Goal: Communication & Community: Answer question/provide support

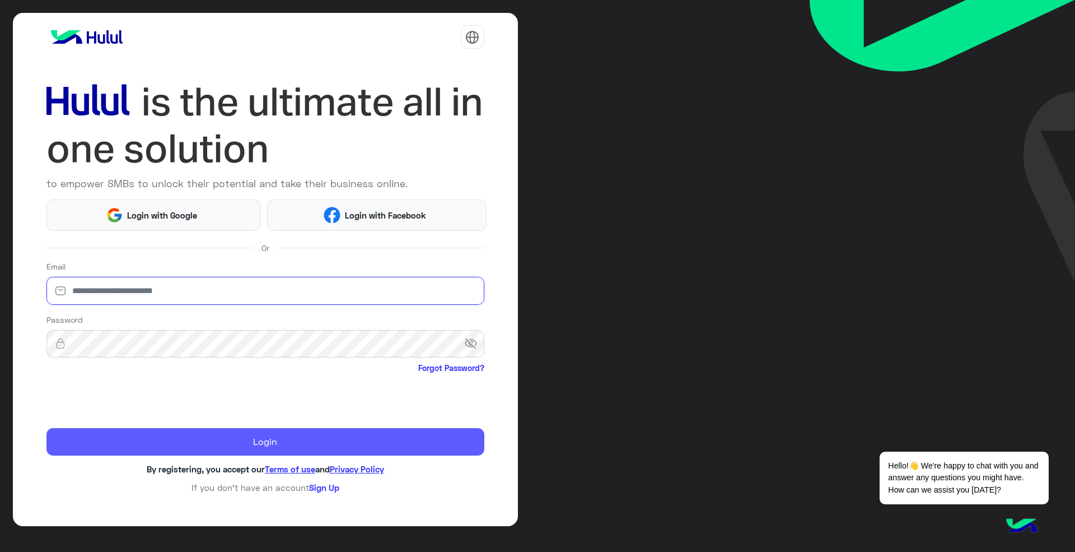
type input "**********"
click at [246, 439] on button "Login" at bounding box center [265, 442] width 438 height 28
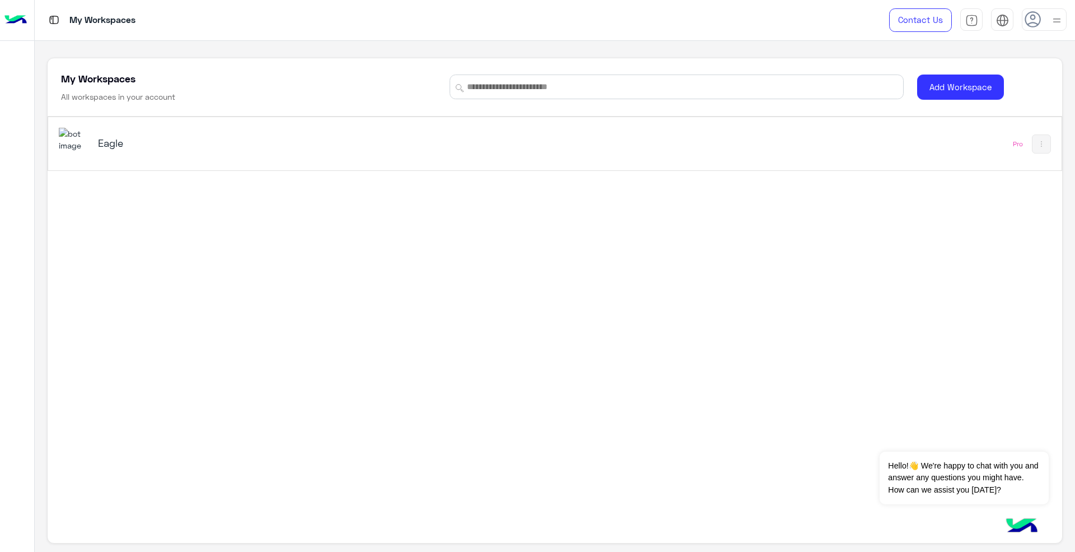
click at [346, 162] on div "Eagle Pro" at bounding box center [554, 143] width 1013 height 53
click at [337, 158] on div "My Workspaces Contact Us Help Center عربي English My Workspaces All workspaces …" at bounding box center [555, 276] width 1041 height 552
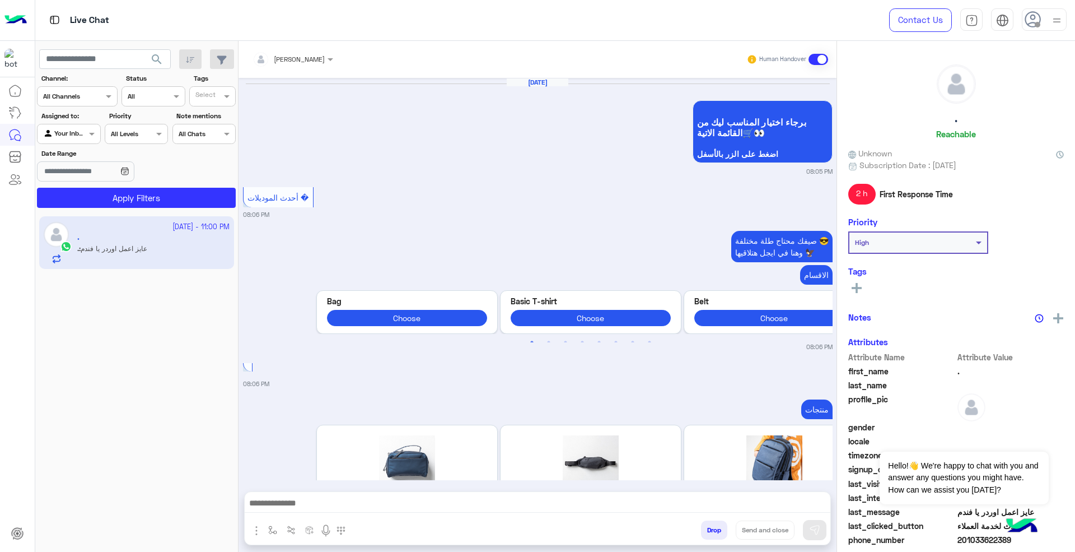
scroll to position [1246, 0]
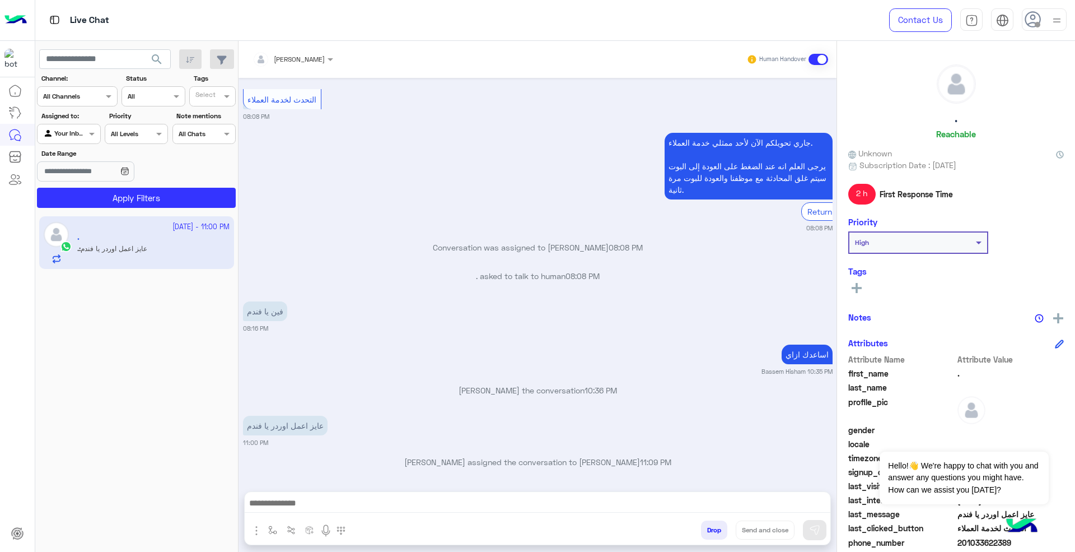
click at [1049, 12] on div at bounding box center [1044, 19] width 45 height 22
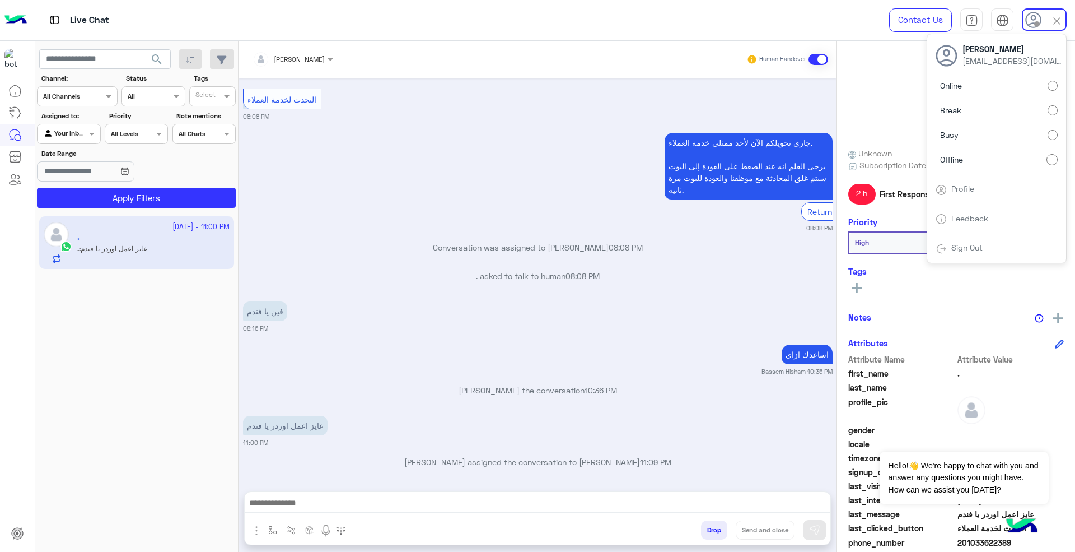
click at [1016, 72] on div "Tarek Hassan tarekeagle727@gmail.com" at bounding box center [997, 54] width 139 height 41
click at [1012, 85] on label "Online" at bounding box center [997, 86] width 122 height 20
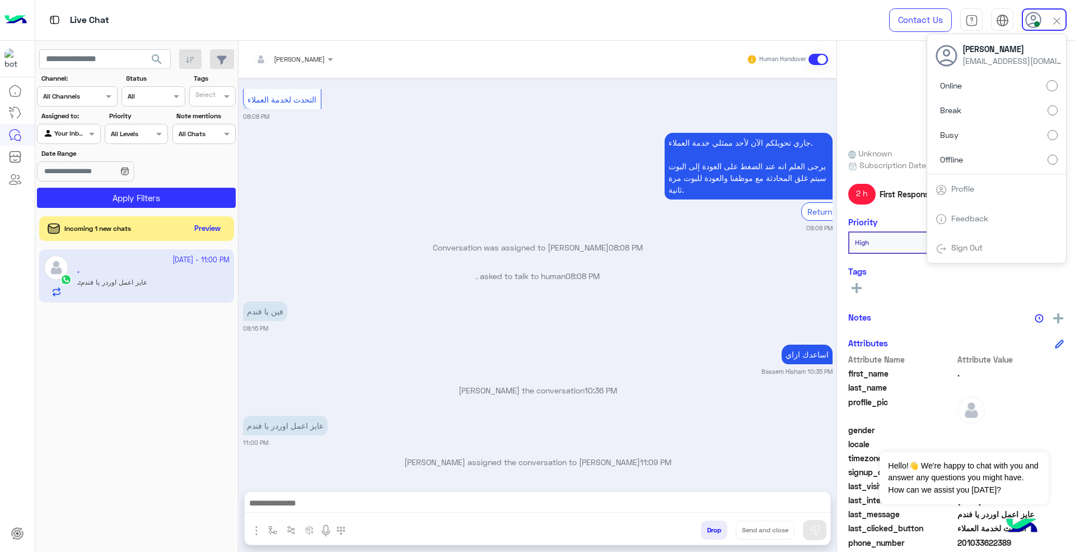
click at [516, 429] on div "عايز اعمل اوردر يا فندم 11:00 PM" at bounding box center [538, 430] width 590 height 34
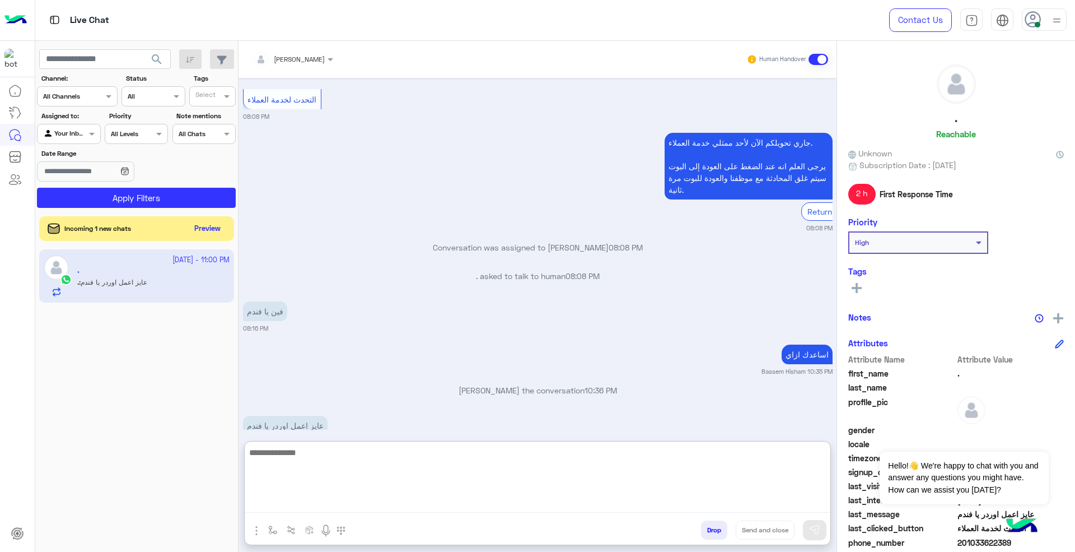
click at [520, 507] on textarea at bounding box center [538, 478] width 586 height 67
type textarea "**********"
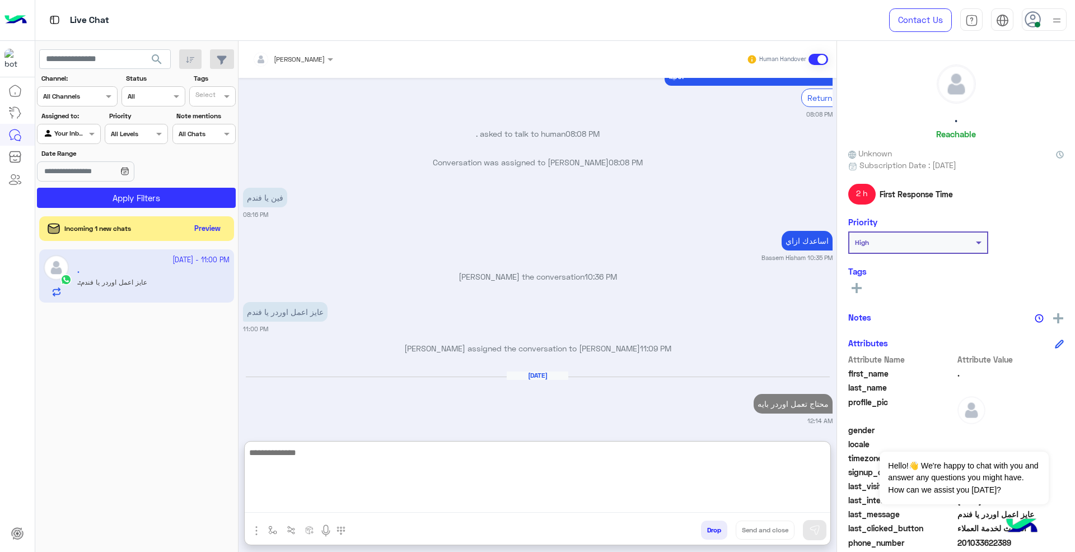
type textarea "*"
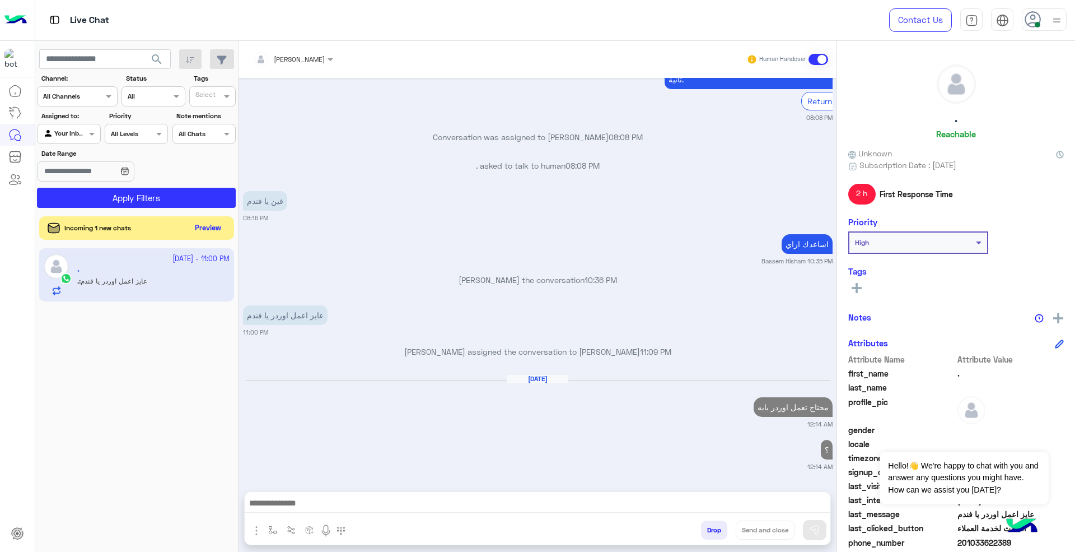
click at [221, 224] on button "Preview" at bounding box center [208, 228] width 35 height 15
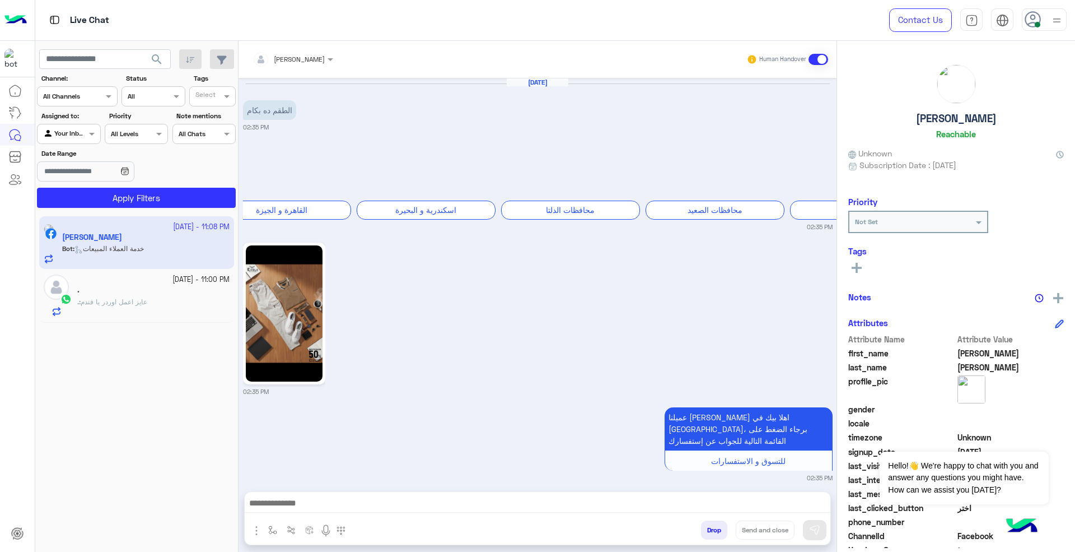
scroll to position [395, 0]
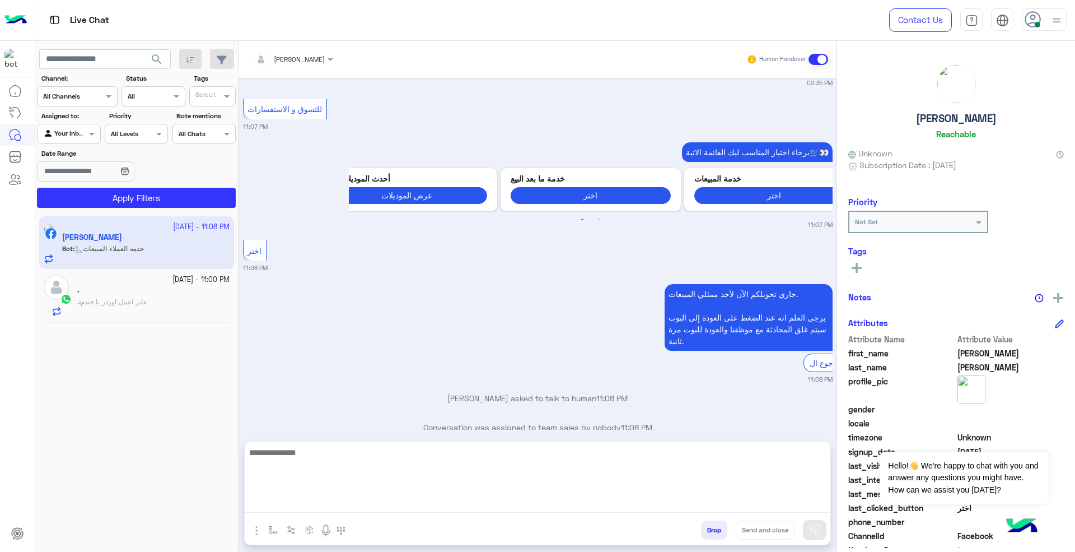
click at [608, 504] on textarea at bounding box center [538, 478] width 586 height 67
paste textarea "**********"
type textarea "**********"
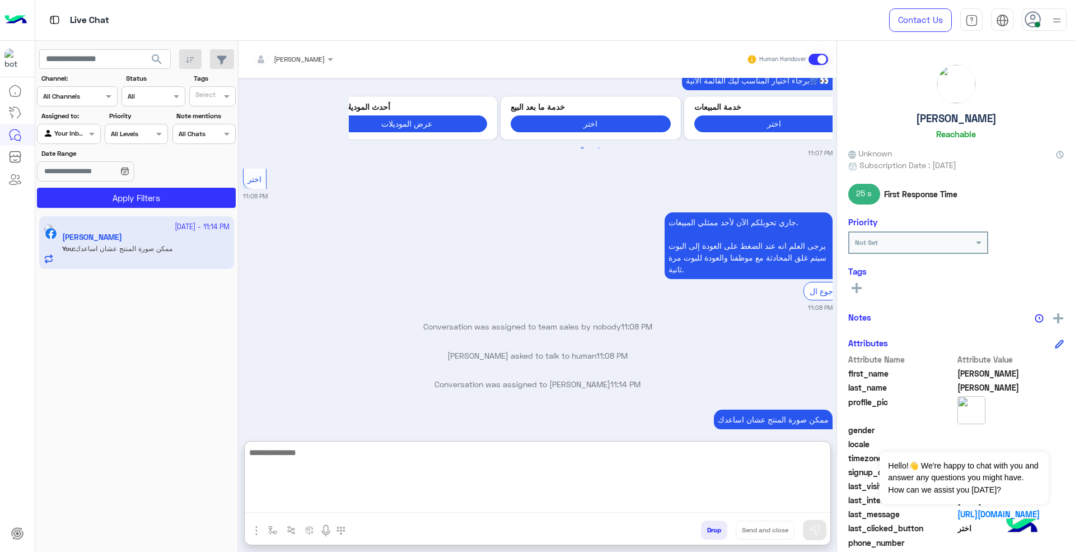
scroll to position [518, 0]
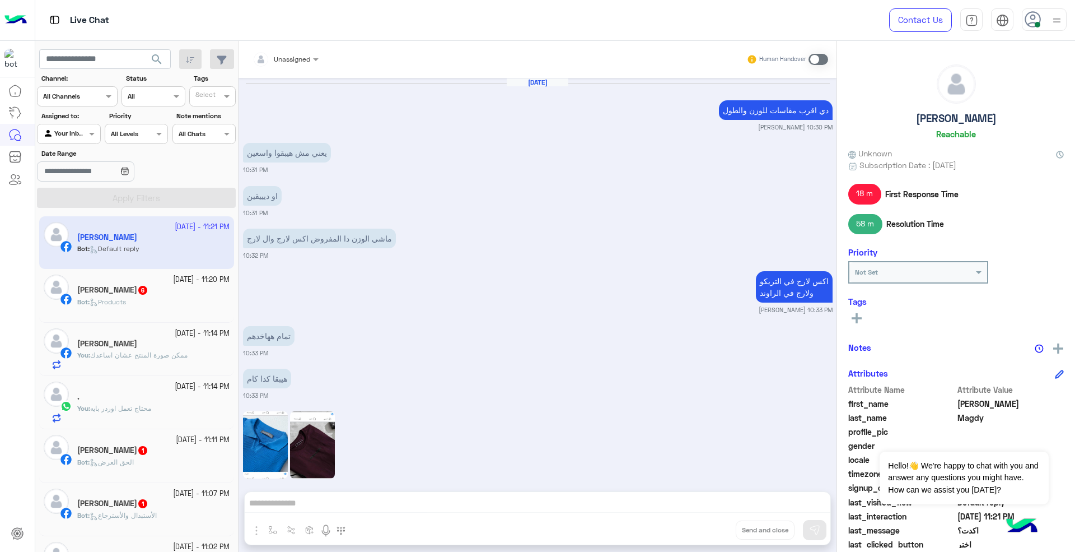
scroll to position [2317, 0]
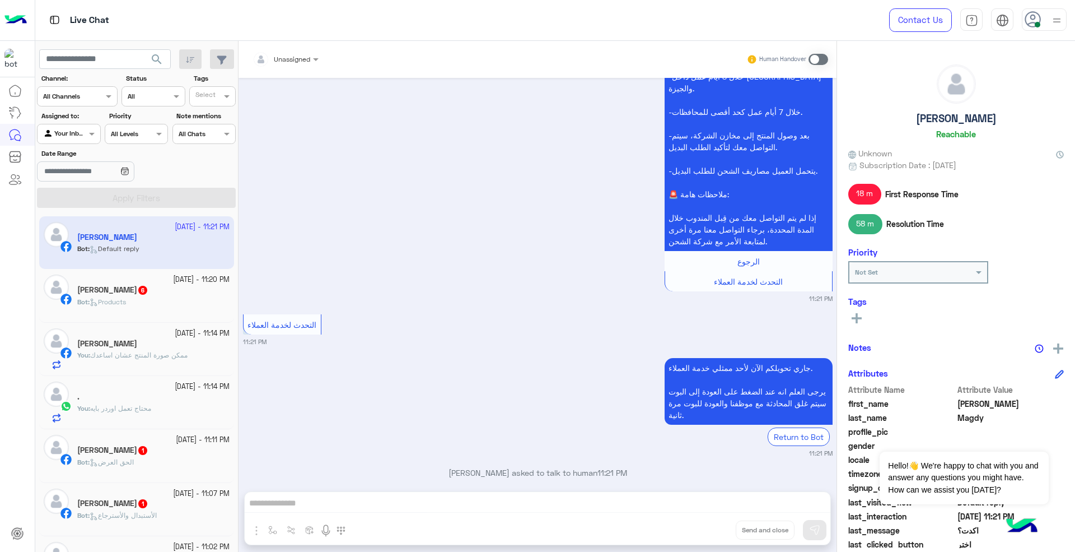
click at [586, 501] on div "Unassigned Human Handover Sep 18, 2025 دي اقرب مقاسات للوزن والطول mohamed ahme…" at bounding box center [538, 298] width 598 height 515
click at [581, 500] on div "Unassigned Human Handover Sep 18, 2025 دي اقرب مقاسات للوزن والطول mohamed ahme…" at bounding box center [538, 298] width 598 height 515
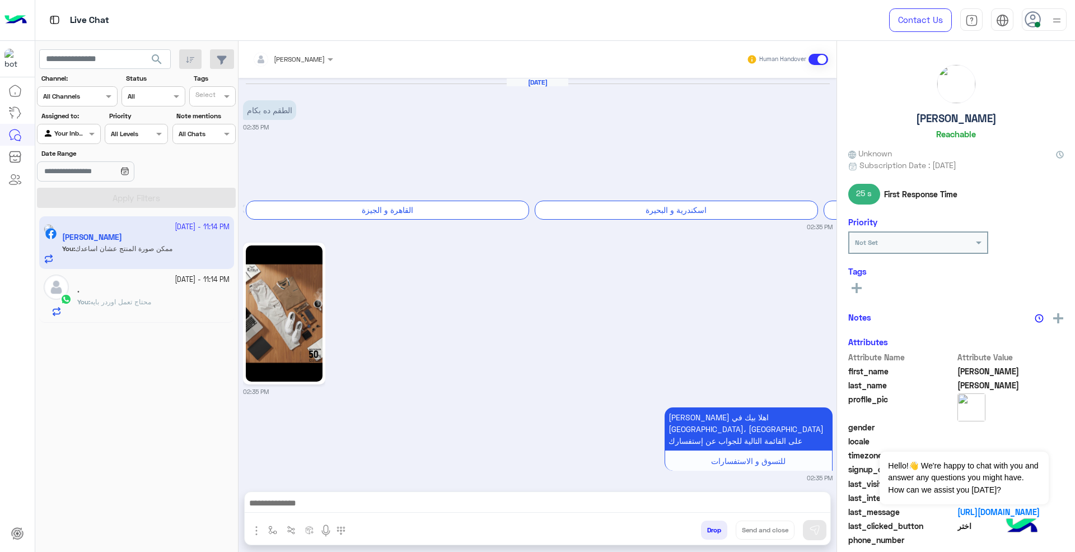
scroll to position [459, 0]
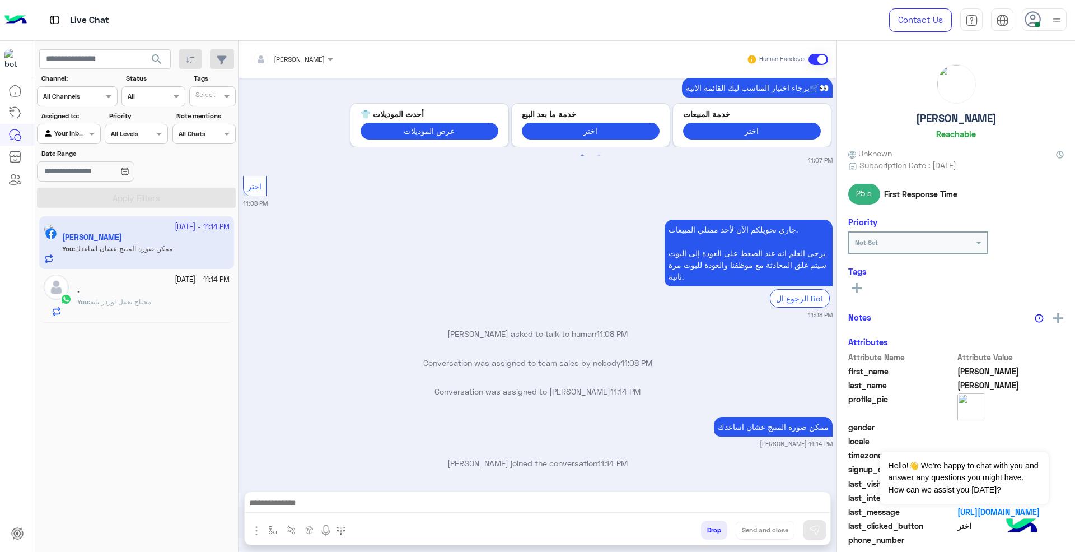
click at [177, 309] on div "You : محتاج تعمل اوردر بايه" at bounding box center [153, 307] width 152 height 20
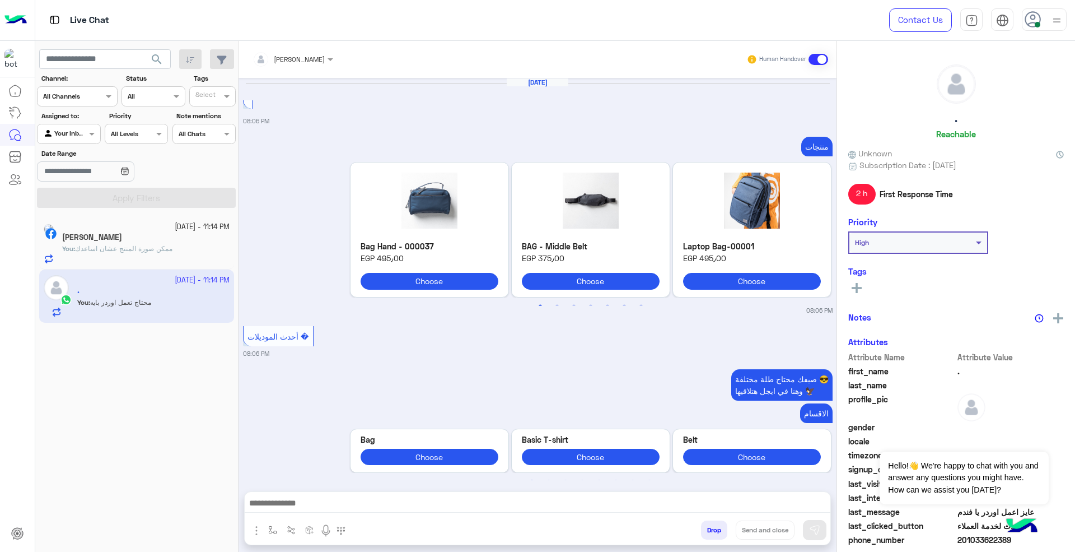
scroll to position [1094, 0]
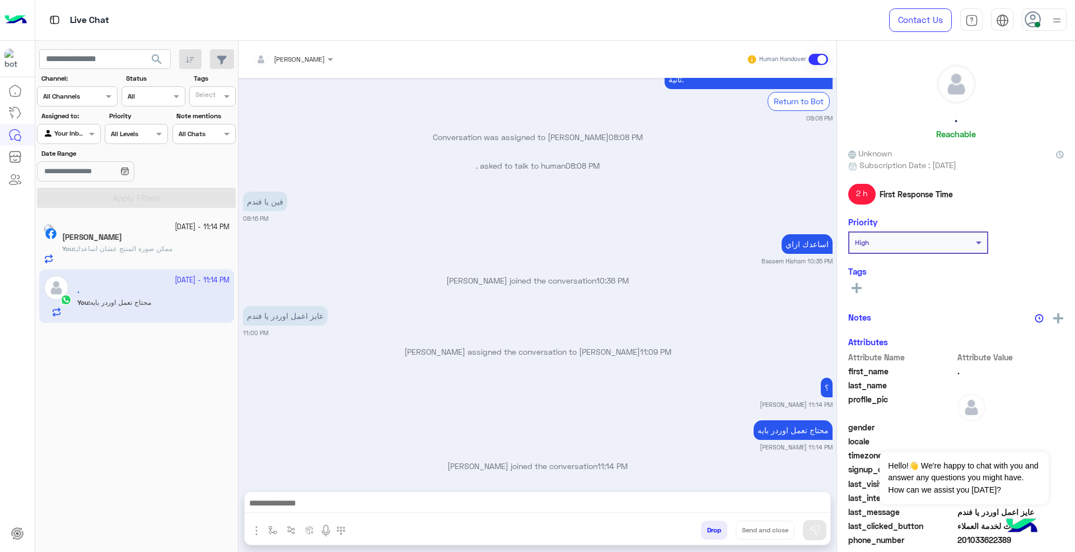
click at [164, 248] on span "ممكن صورة المنتج عشان اساعدك" at bounding box center [123, 248] width 97 height 8
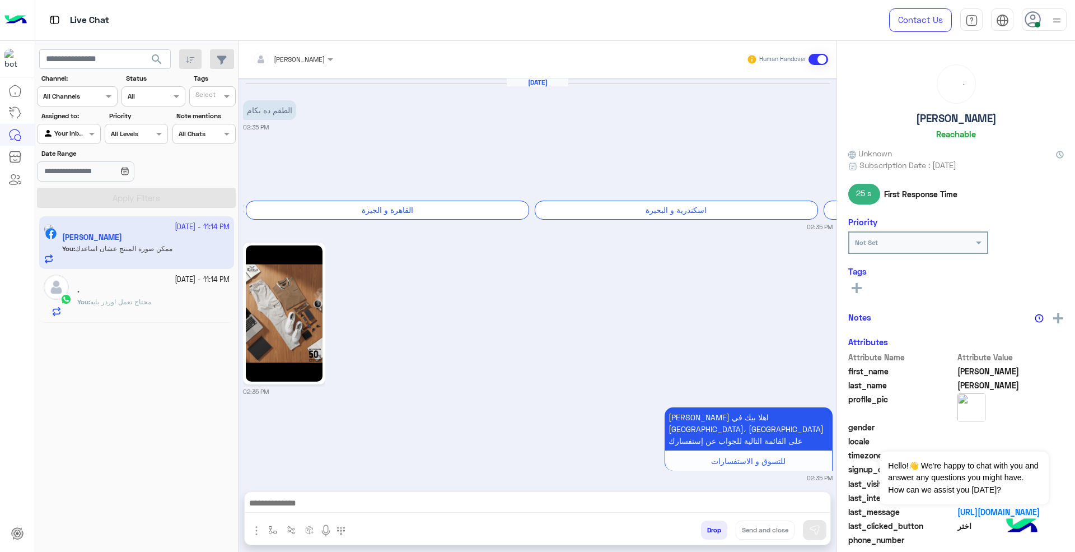
scroll to position [459, 0]
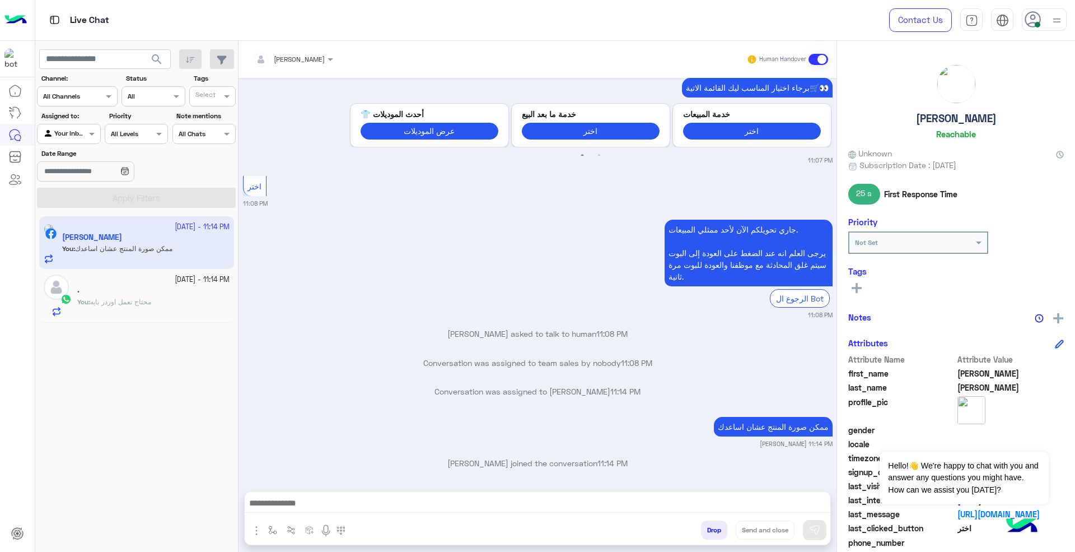
click at [1043, 30] on div at bounding box center [1044, 19] width 45 height 22
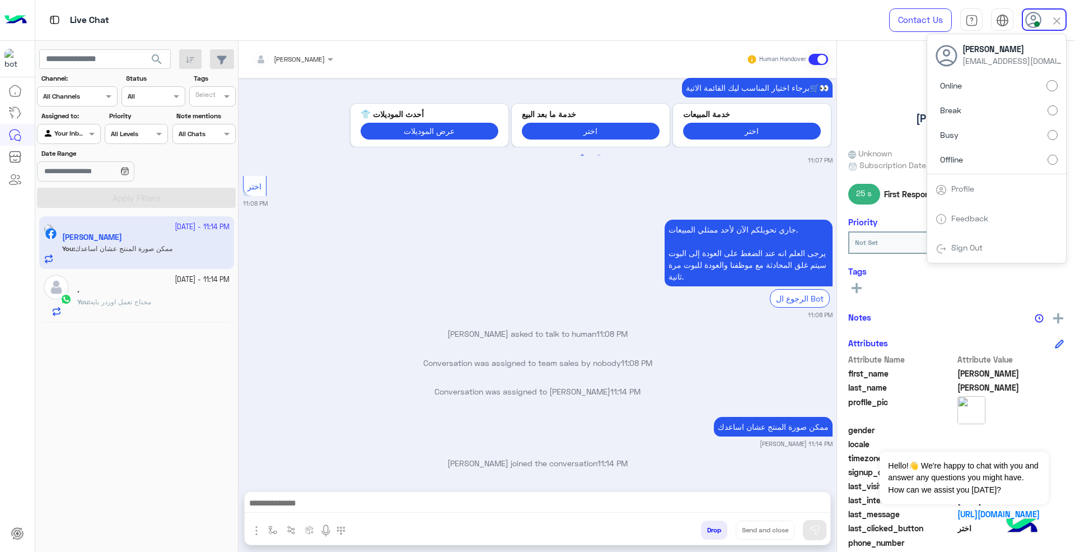
click at [1043, 30] on div at bounding box center [1044, 19] width 45 height 22
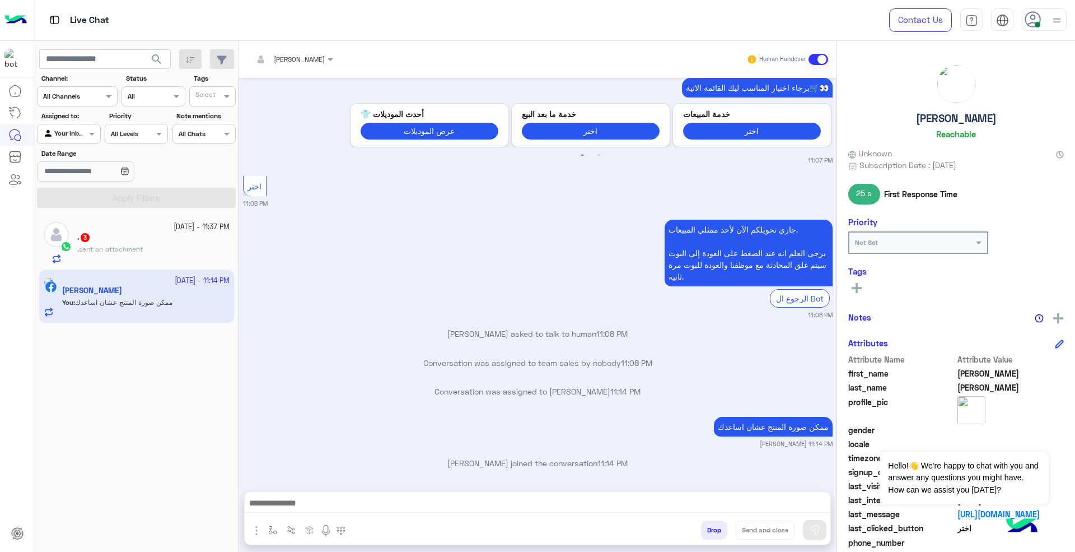
click at [157, 247] on div ". sent an attachment" at bounding box center [153, 254] width 152 height 20
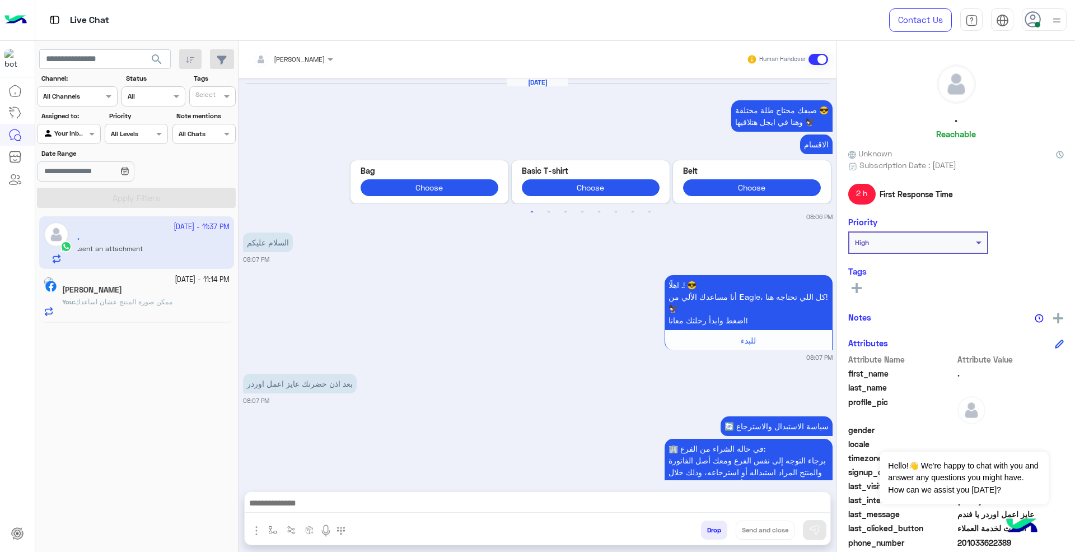
scroll to position [1074, 0]
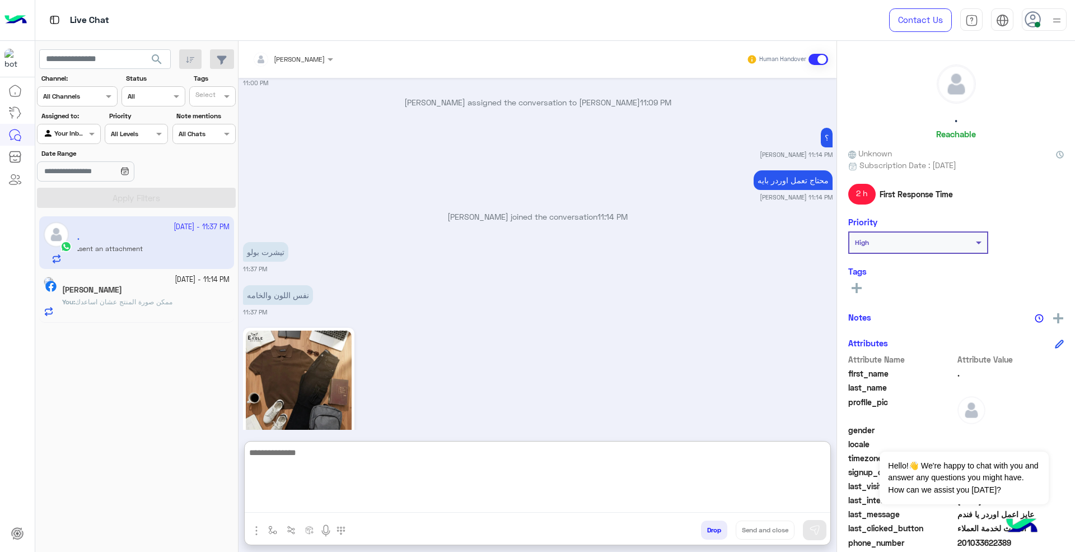
click at [552, 506] on textarea at bounding box center [538, 478] width 586 height 67
type textarea "****"
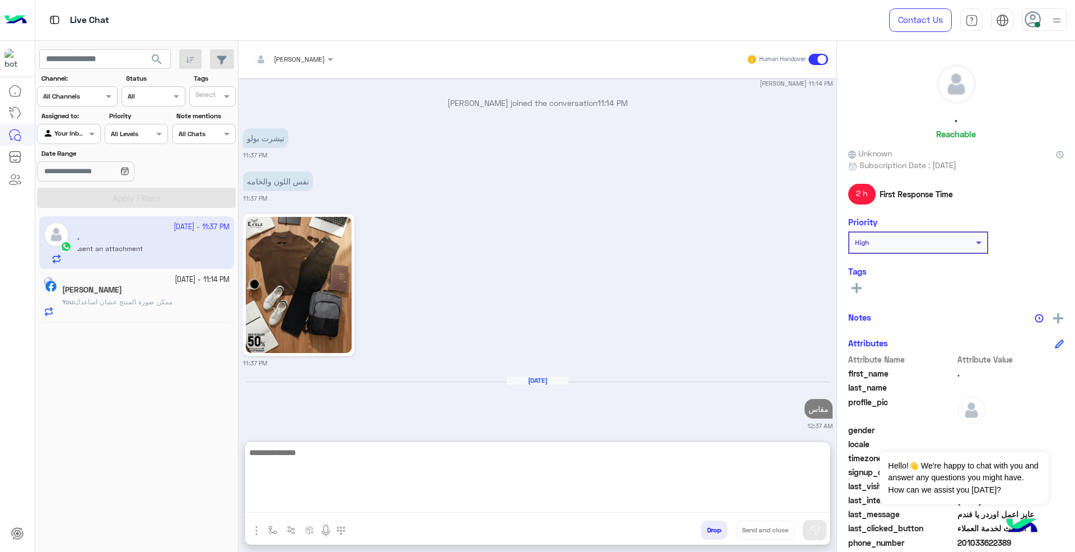
type textarea "*"
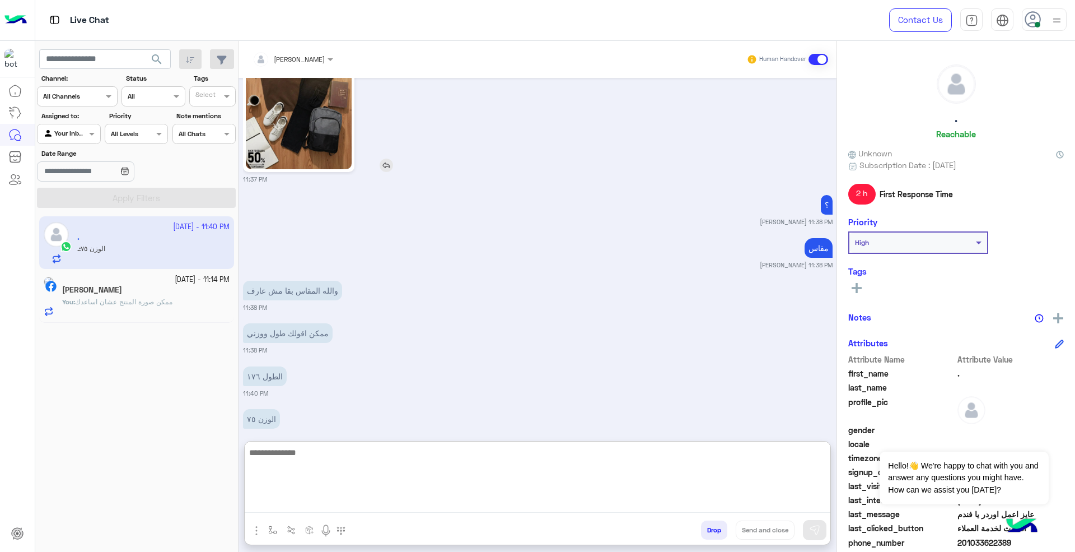
scroll to position [1381, 0]
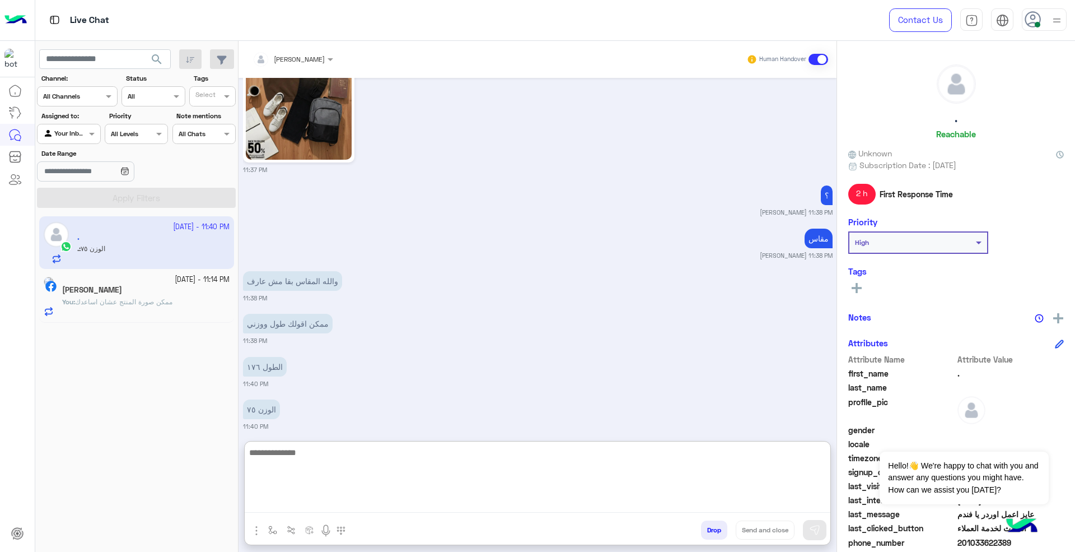
click at [556, 456] on textarea at bounding box center [538, 478] width 586 height 67
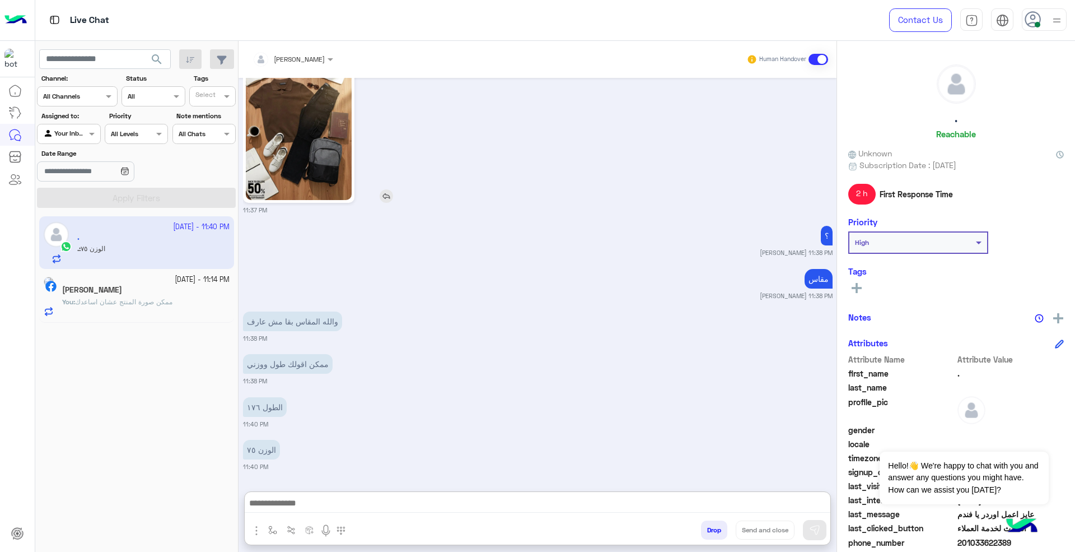
click at [323, 132] on img at bounding box center [299, 132] width 106 height 136
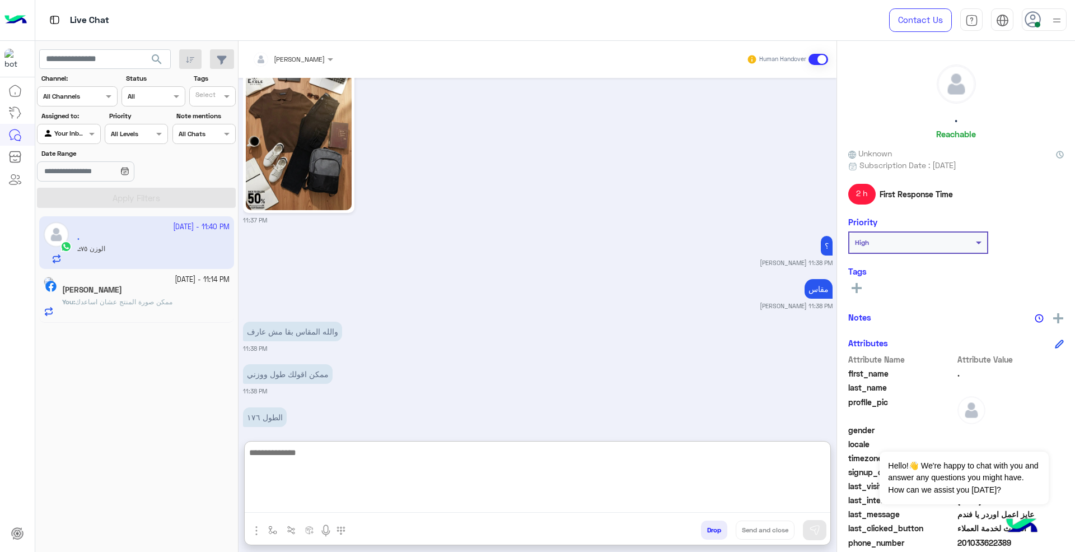
click at [528, 506] on textarea at bounding box center [538, 478] width 586 height 67
paste textarea "**********"
type textarea "**********"
type textarea "*"
type textarea "**********"
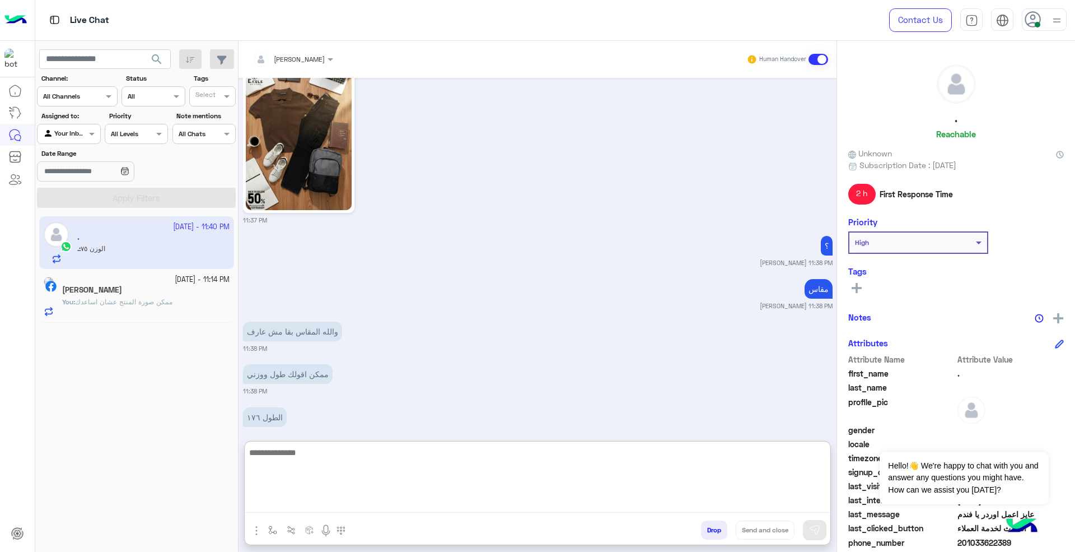
scroll to position [1444, 0]
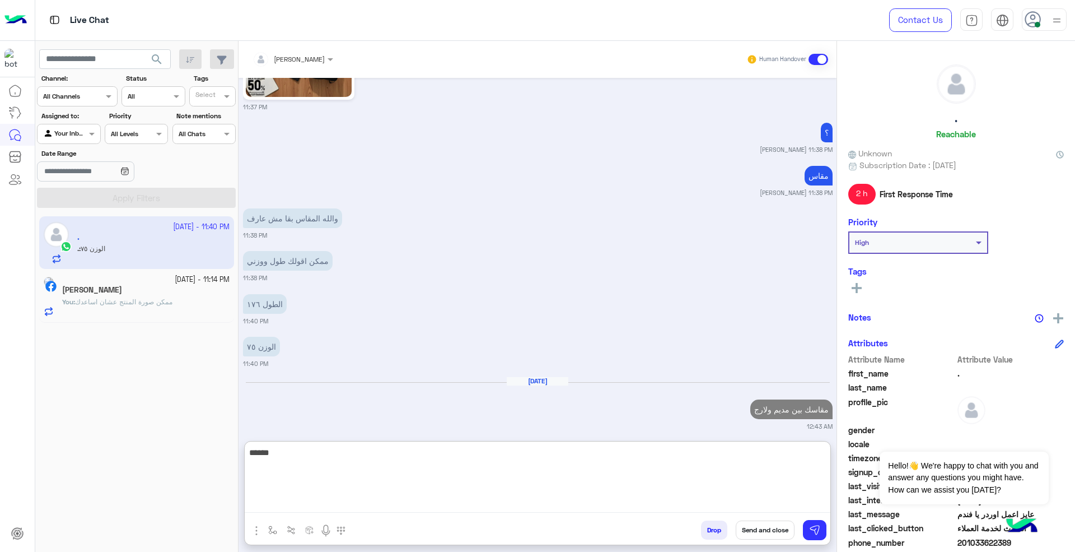
type textarea "******"
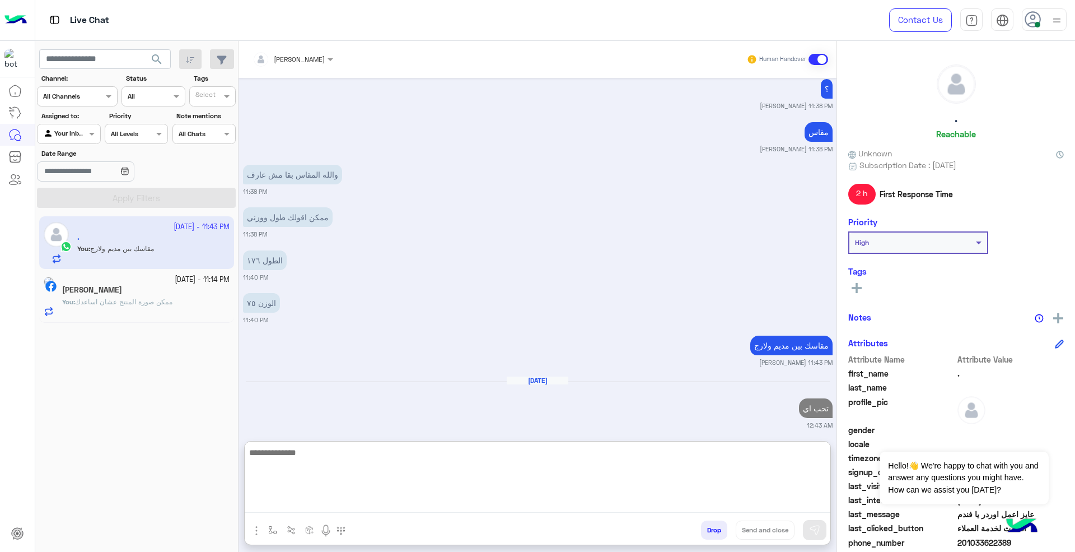
type textarea "*"
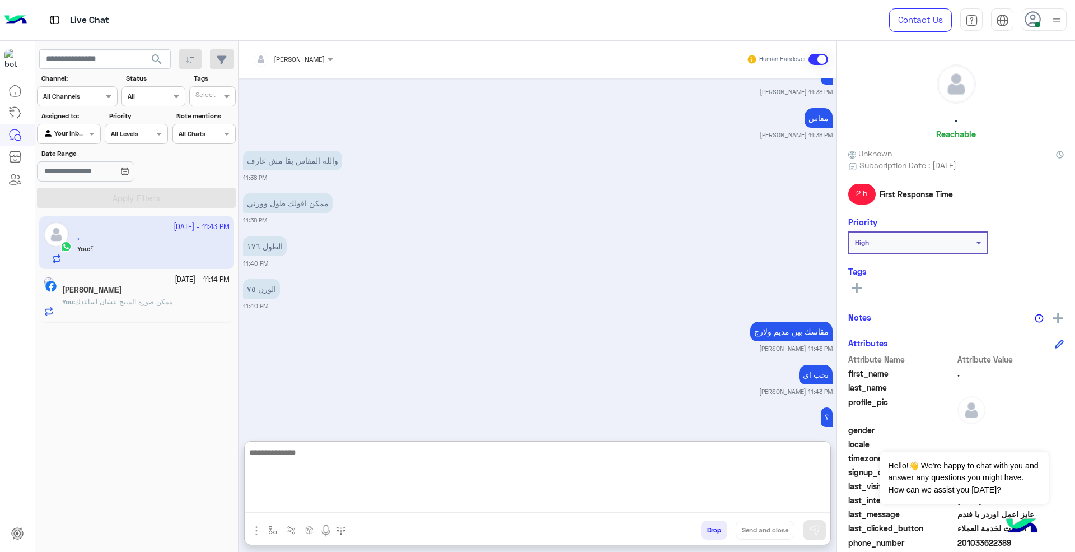
scroll to position [1510, 0]
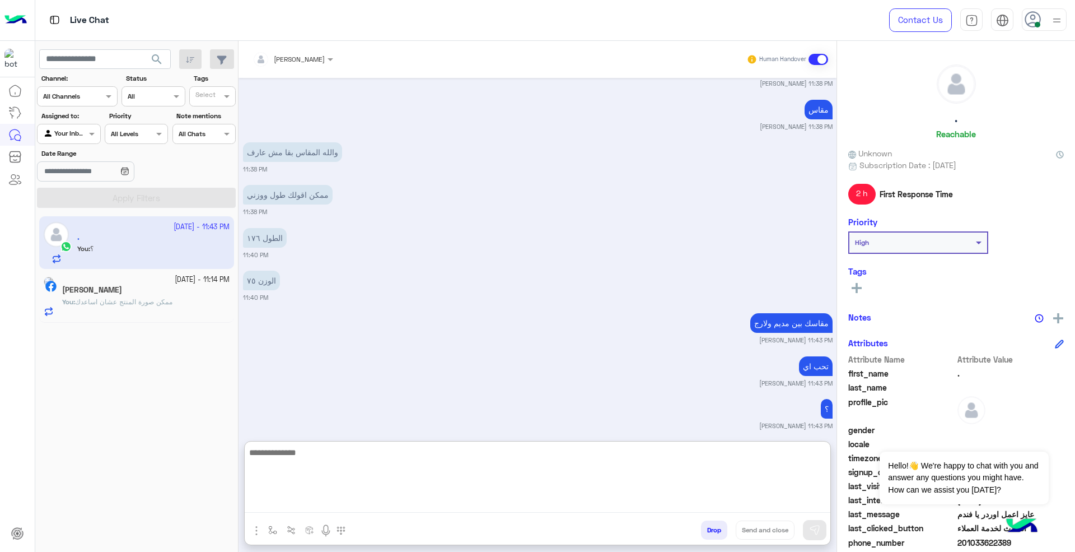
click at [351, 464] on textarea at bounding box center [538, 478] width 586 height 67
paste textarea "**********"
type textarea "**********"
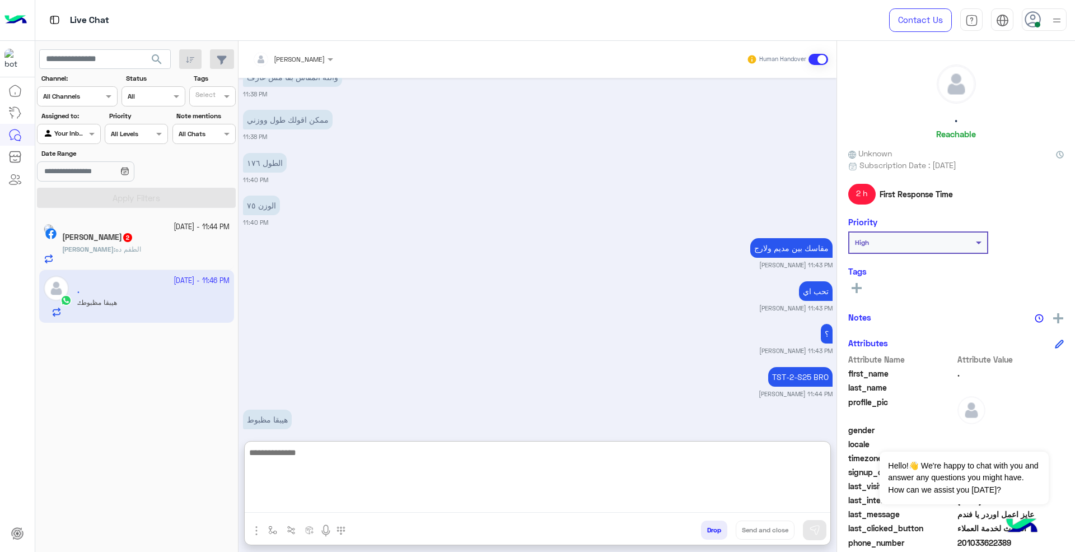
scroll to position [1595, 0]
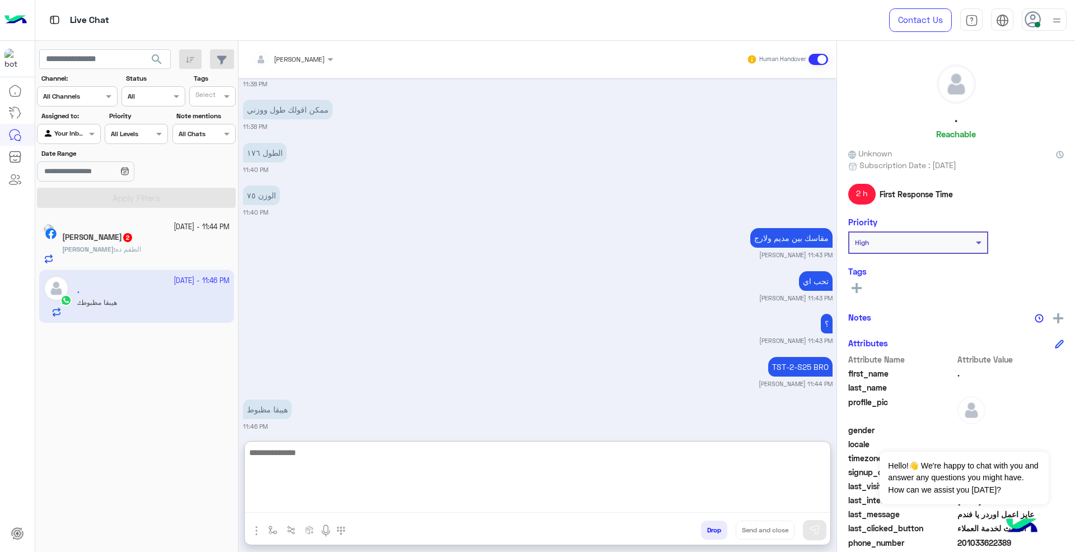
click at [612, 478] on textarea at bounding box center [538, 478] width 586 height 67
type textarea "**********"
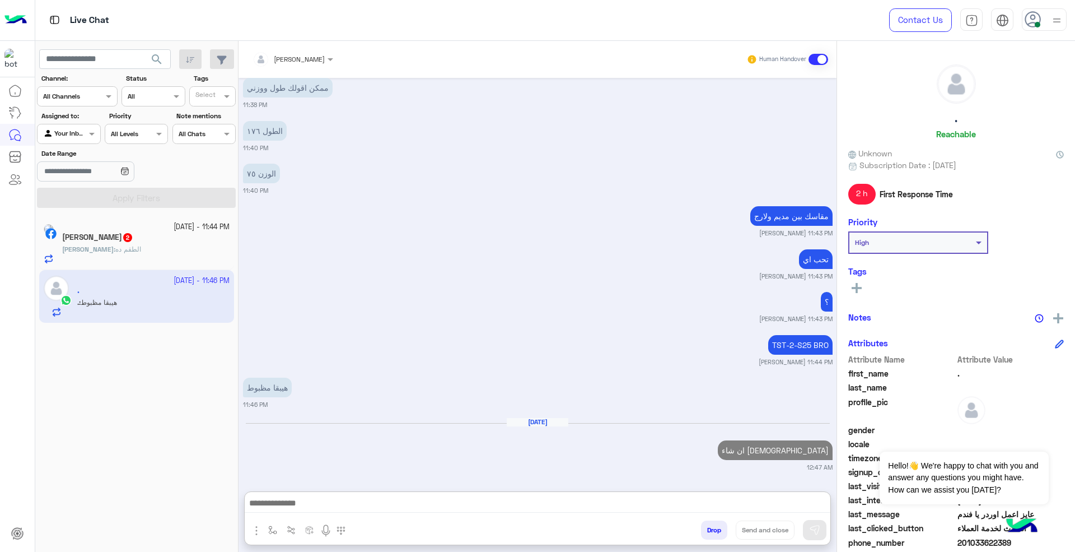
click at [166, 243] on div "Ahmed Nasser 2" at bounding box center [145, 238] width 167 height 12
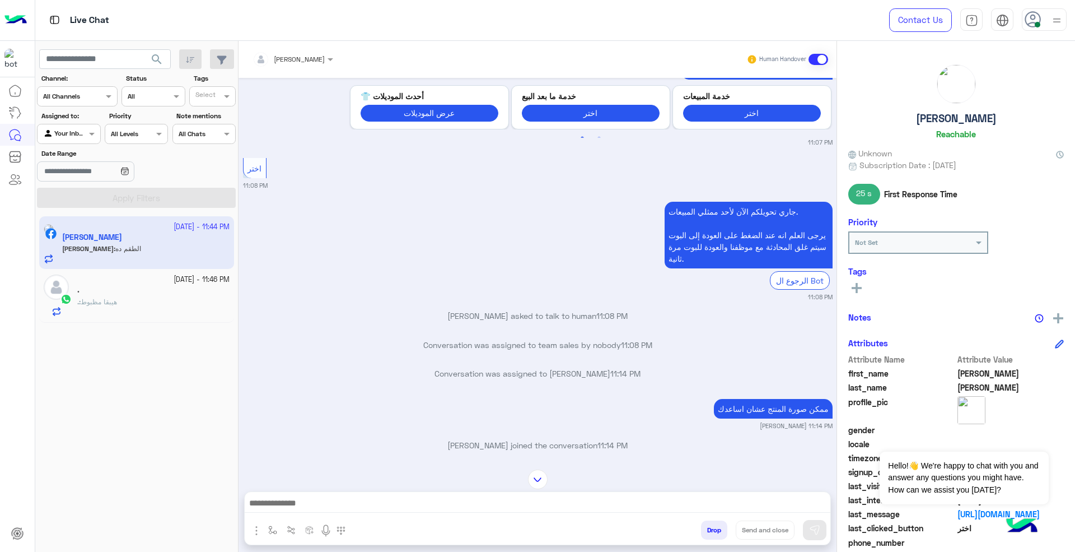
scroll to position [667, 0]
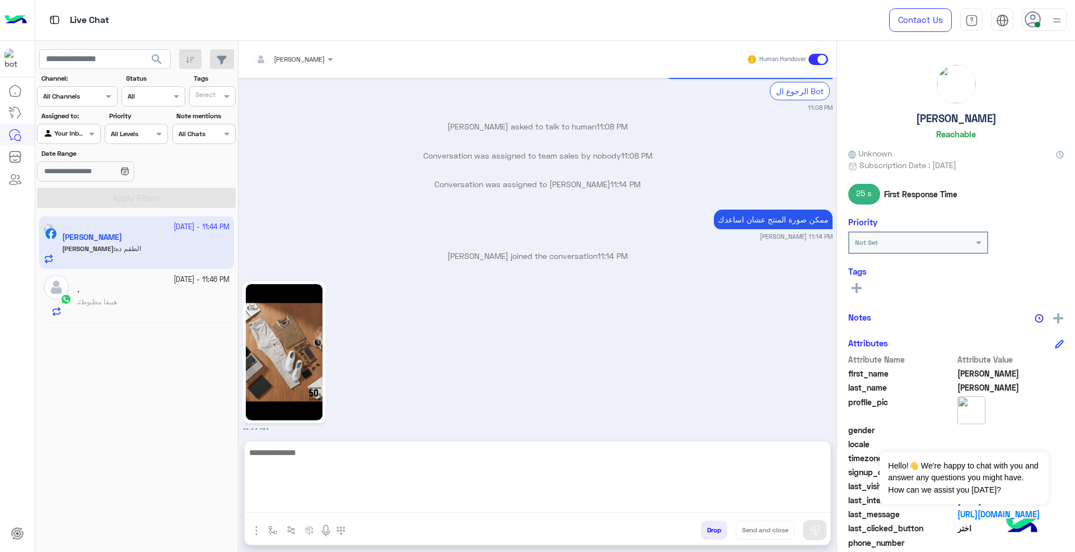
click at [455, 509] on textarea at bounding box center [538, 478] width 586 height 67
paste textarea "**********"
type textarea "**********"
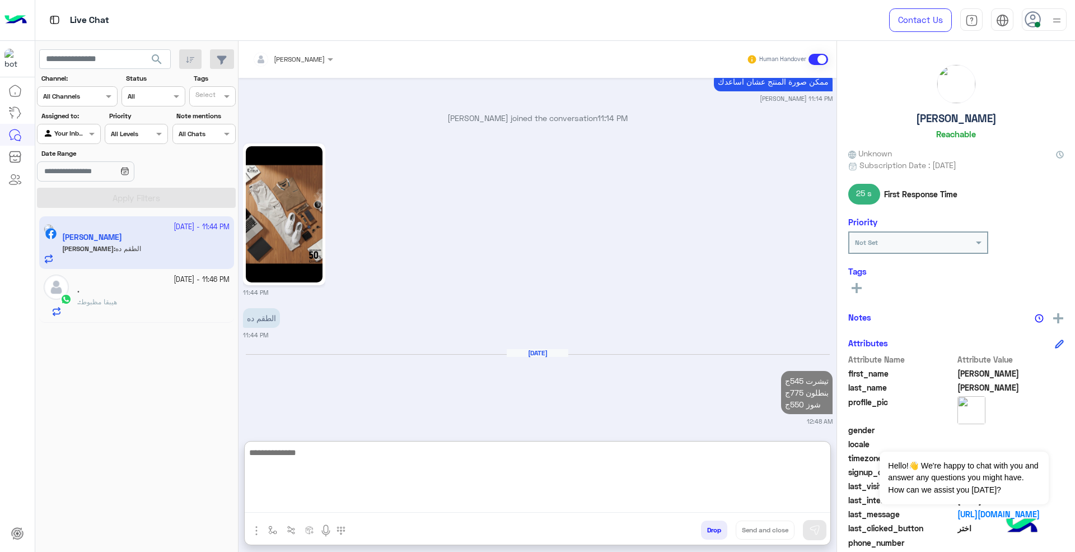
scroll to position [784, 0]
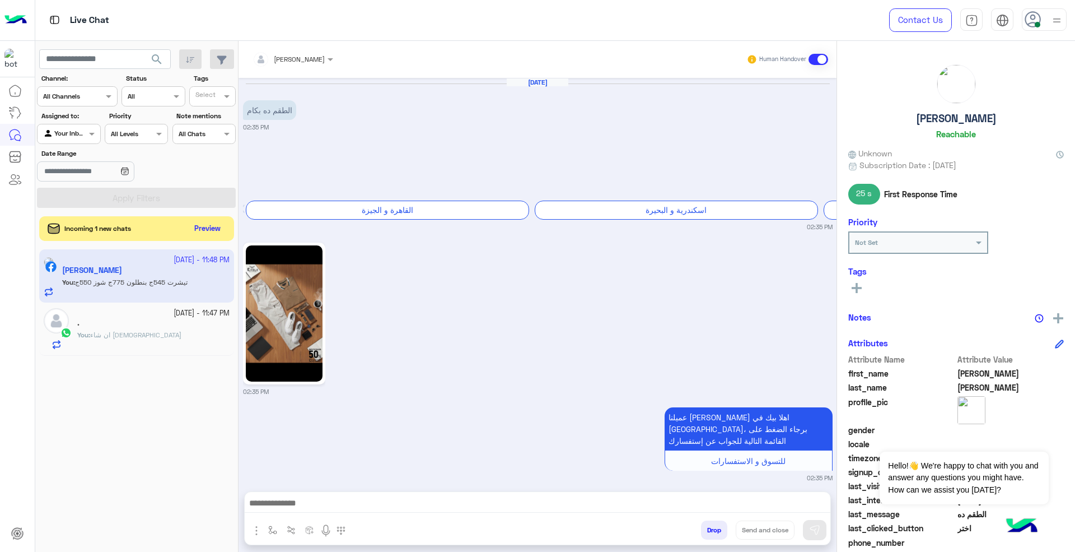
scroll to position [733, 0]
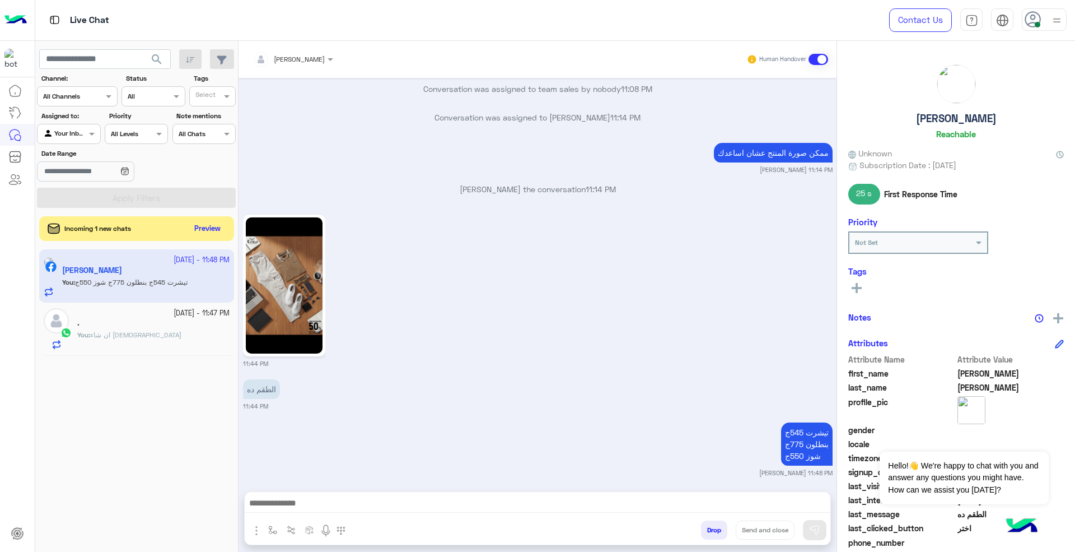
click at [152, 346] on div "You : ان شاء الله" at bounding box center [153, 340] width 152 height 20
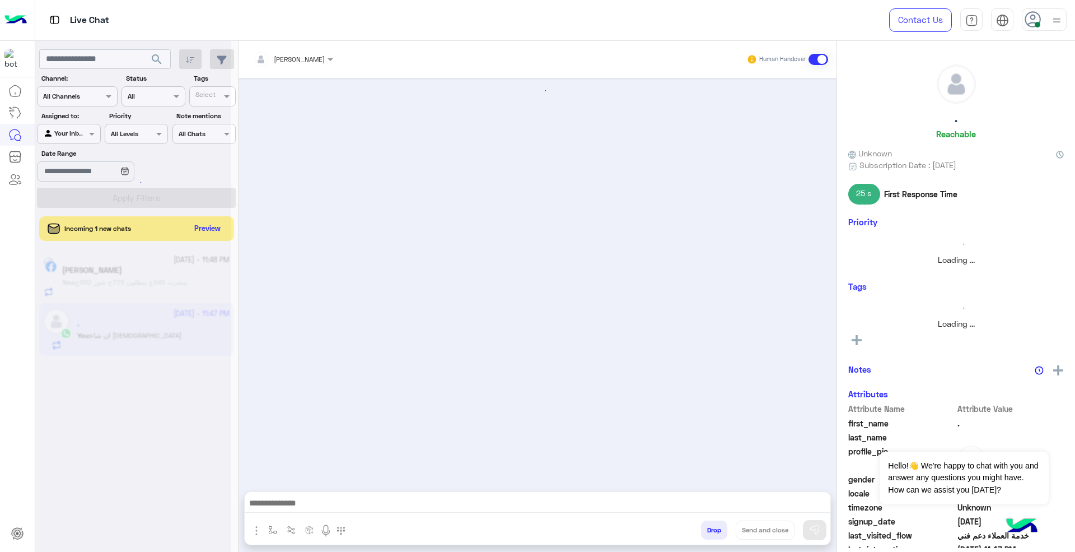
scroll to position [567, 0]
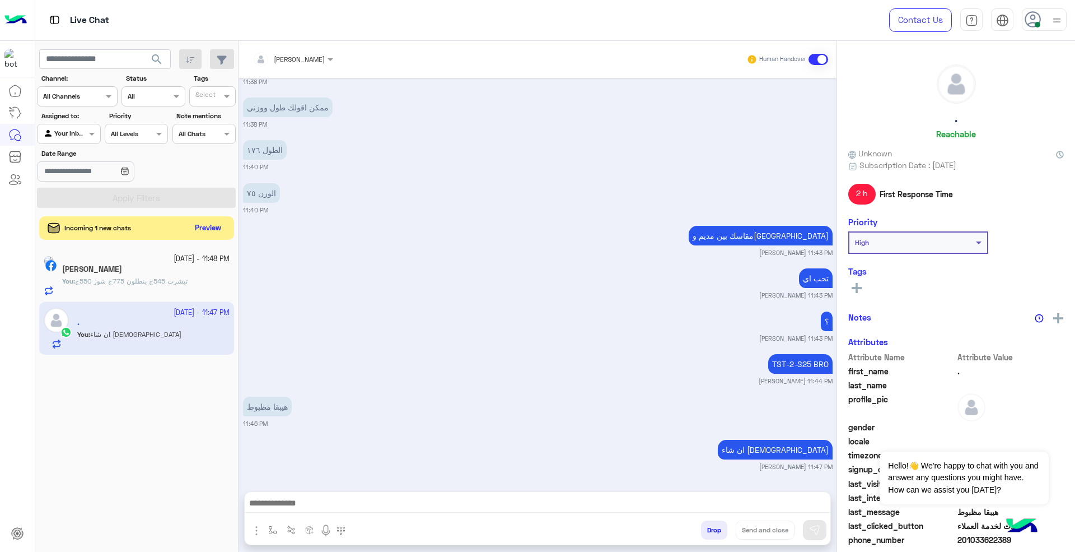
click at [205, 229] on button "Preview" at bounding box center [208, 228] width 35 height 15
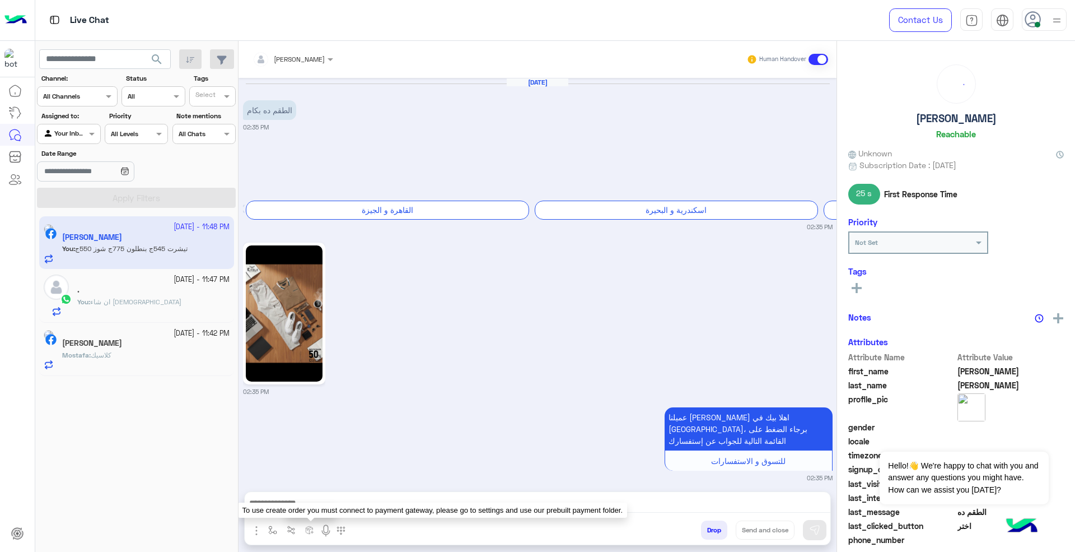
scroll to position [733, 0]
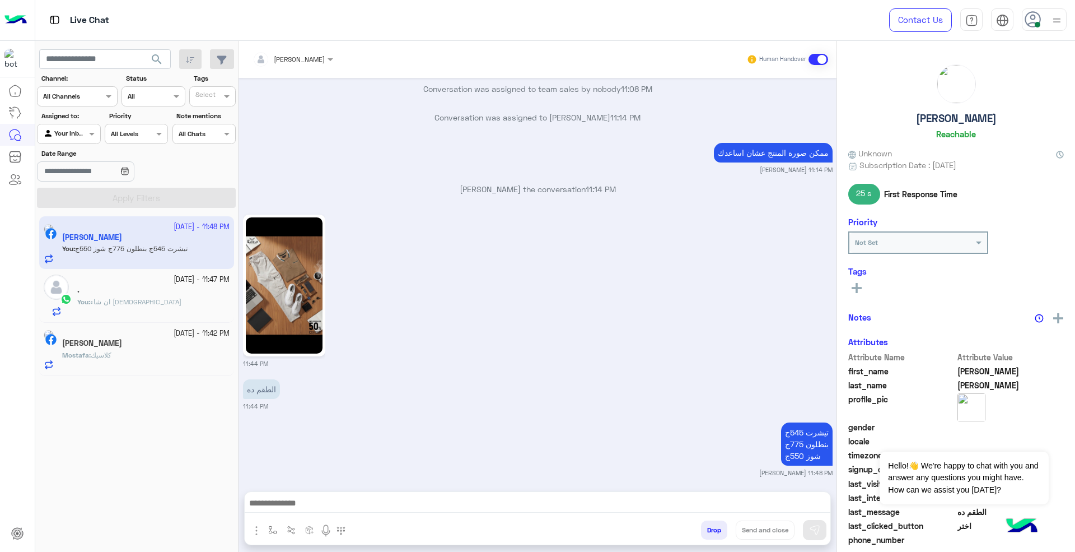
click at [157, 343] on div "[PERSON_NAME]" at bounding box center [145, 344] width 167 height 12
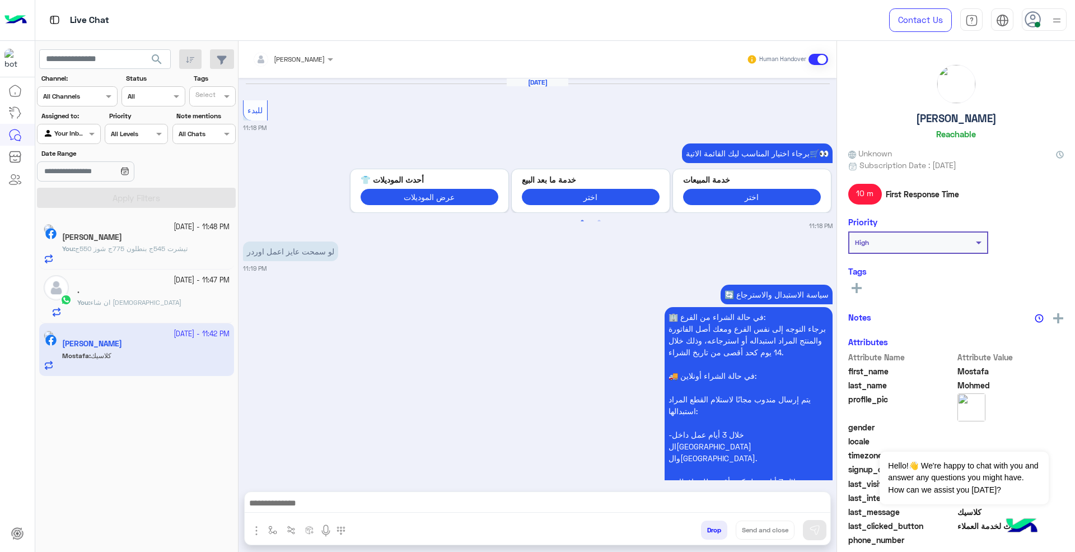
scroll to position [1456, 0]
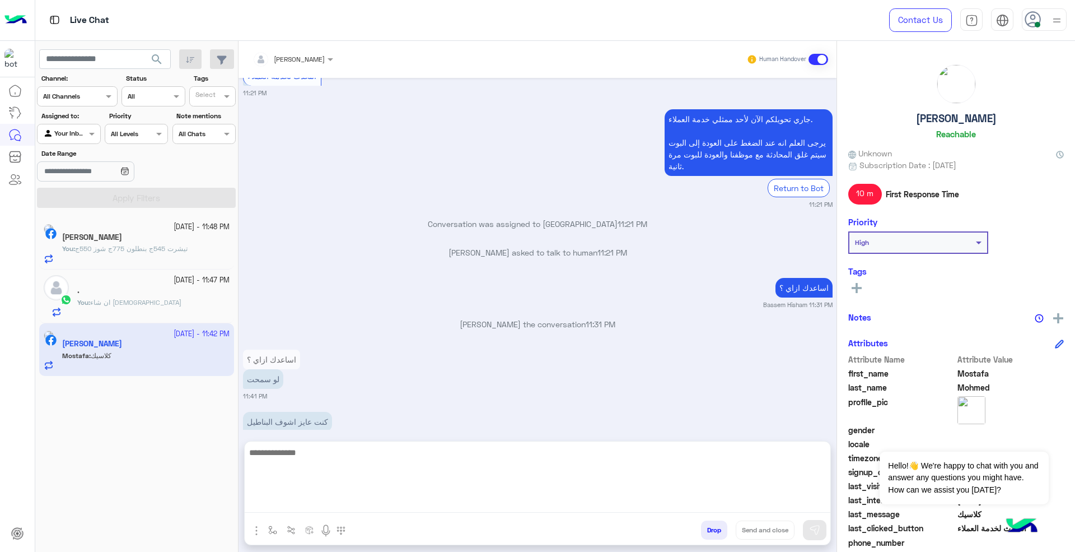
click at [455, 502] on textarea at bounding box center [538, 478] width 586 height 67
type textarea "**********"
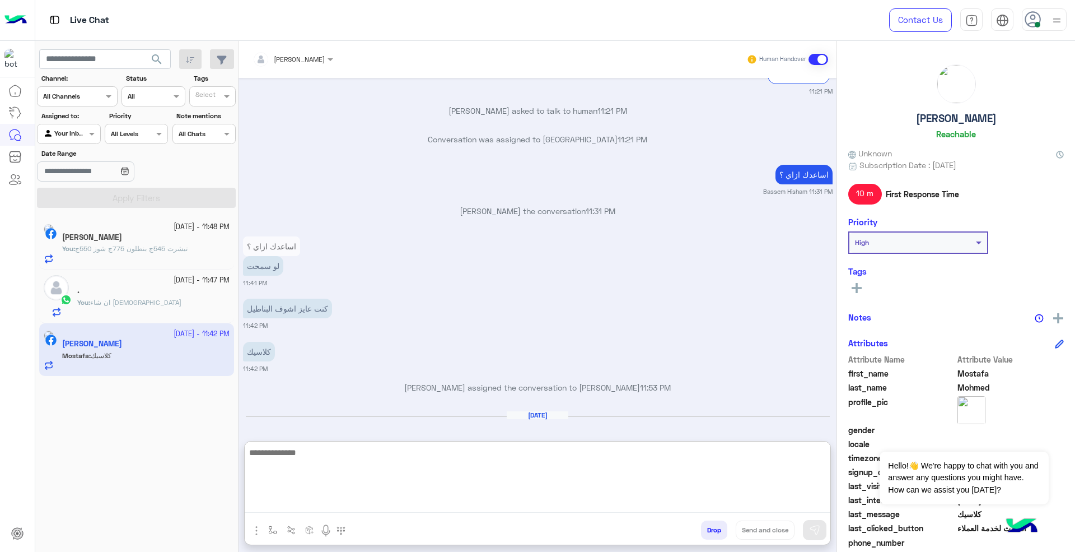
scroll to position [1598, 0]
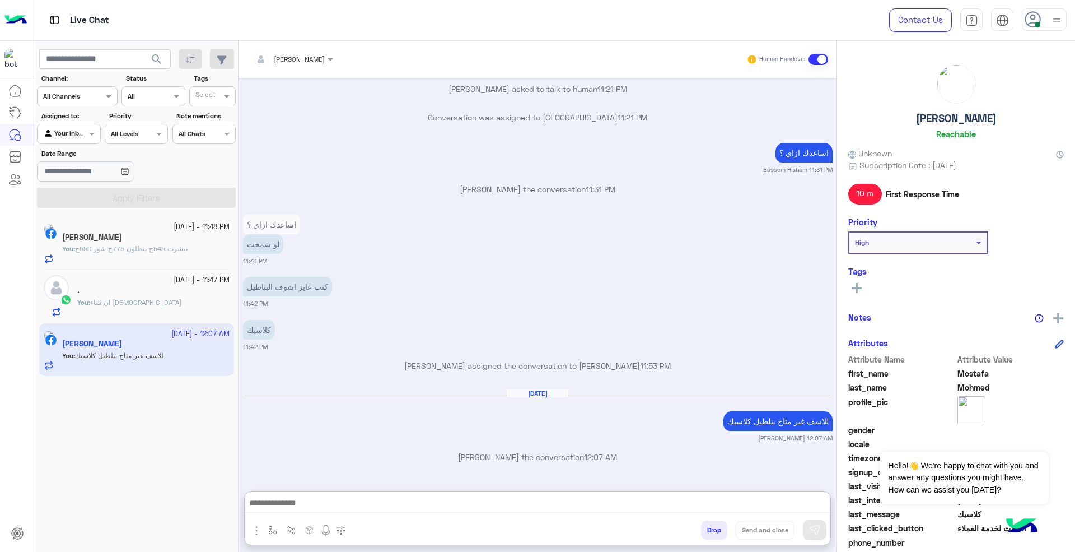
click at [138, 287] on div "." at bounding box center [153, 292] width 152 height 12
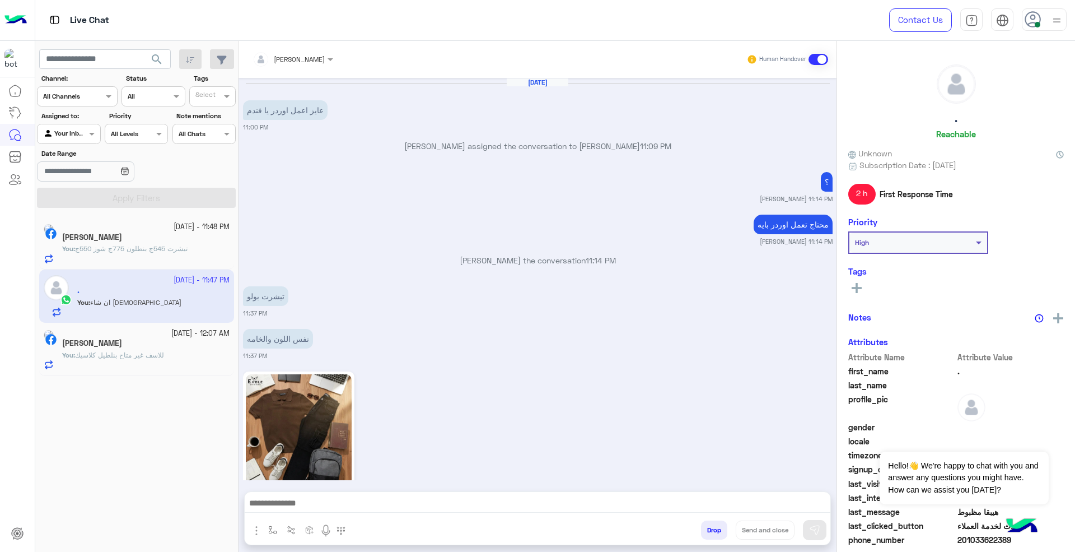
scroll to position [567, 0]
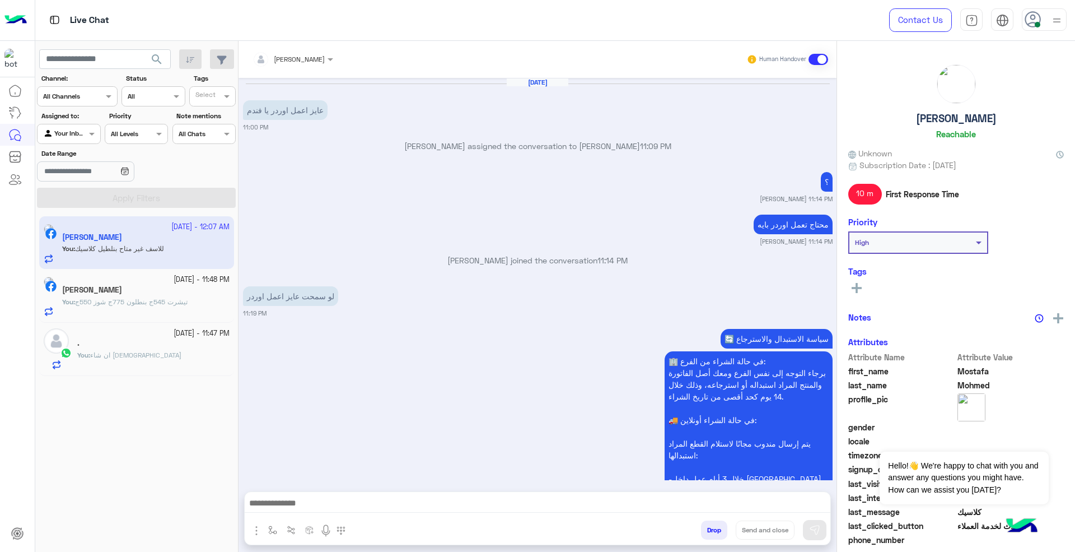
scroll to position [2355, 0]
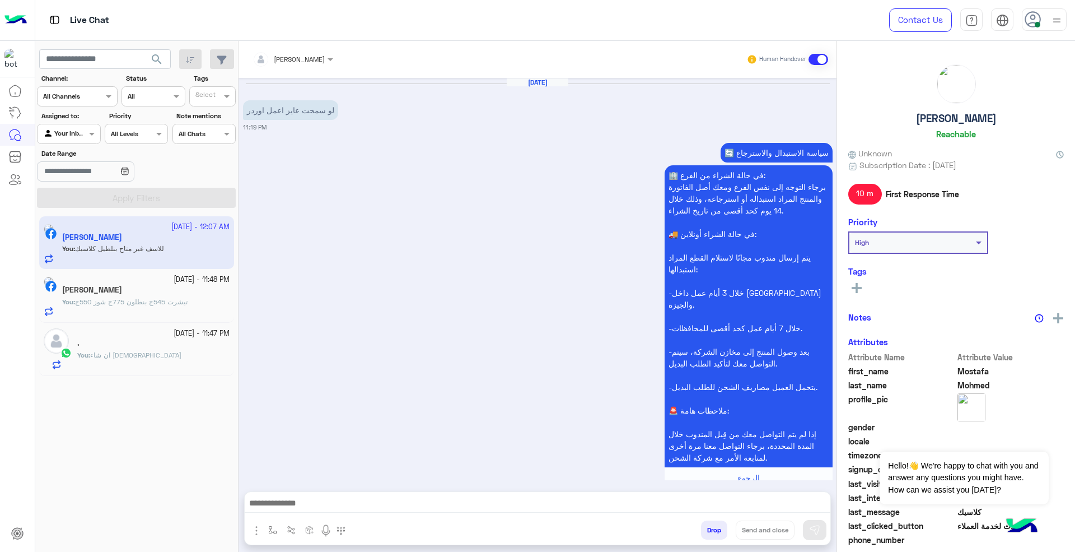
scroll to position [1405, 0]
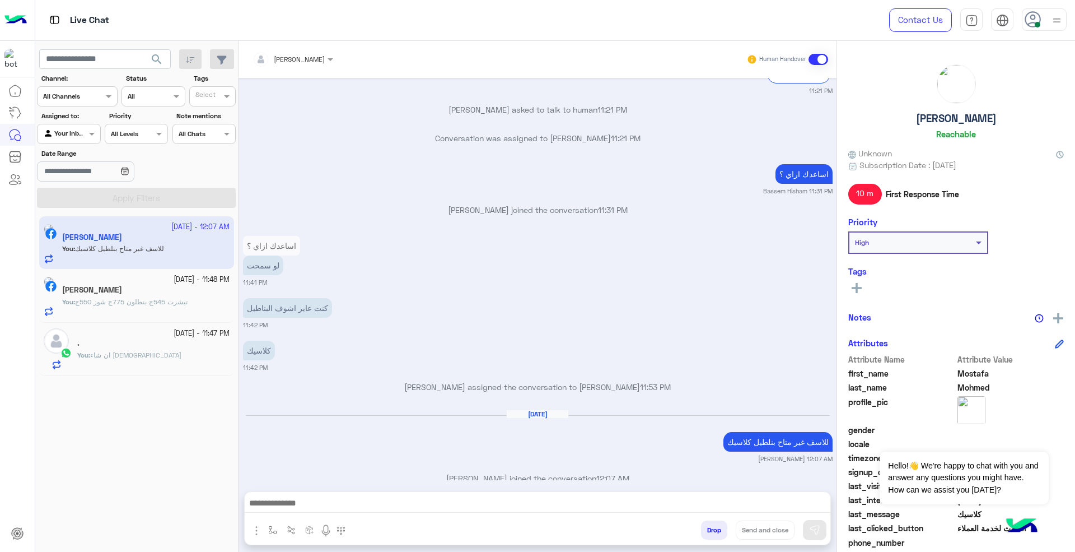
click at [707, 527] on button "Drop" at bounding box center [714, 529] width 26 height 19
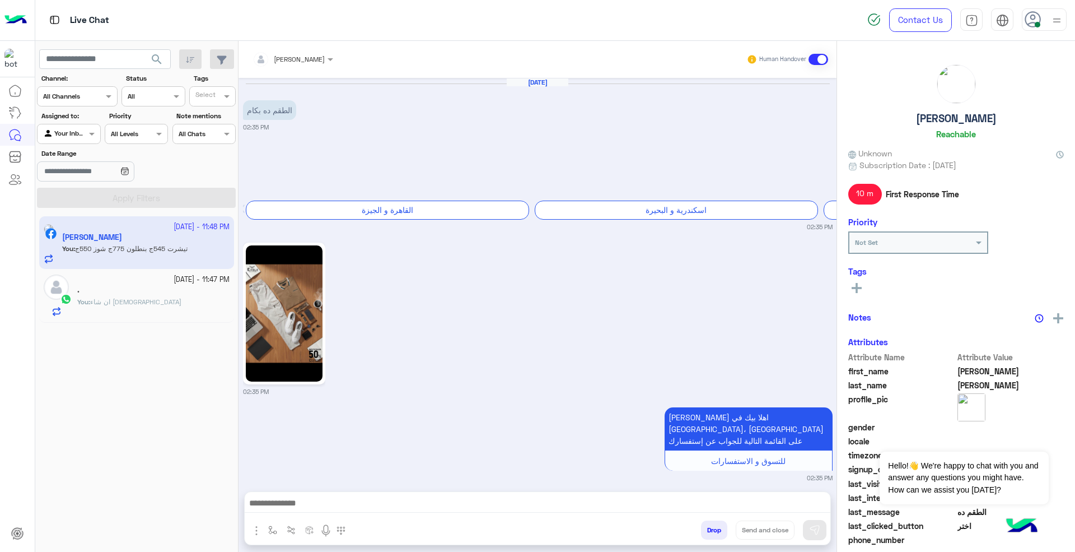
scroll to position [733, 0]
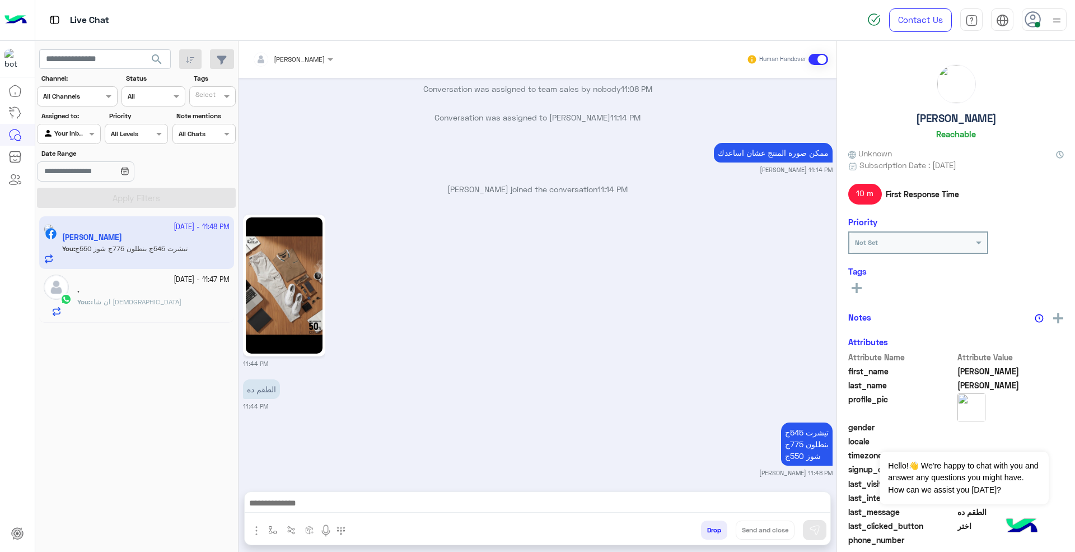
click at [708, 527] on button "Drop" at bounding box center [714, 529] width 26 height 19
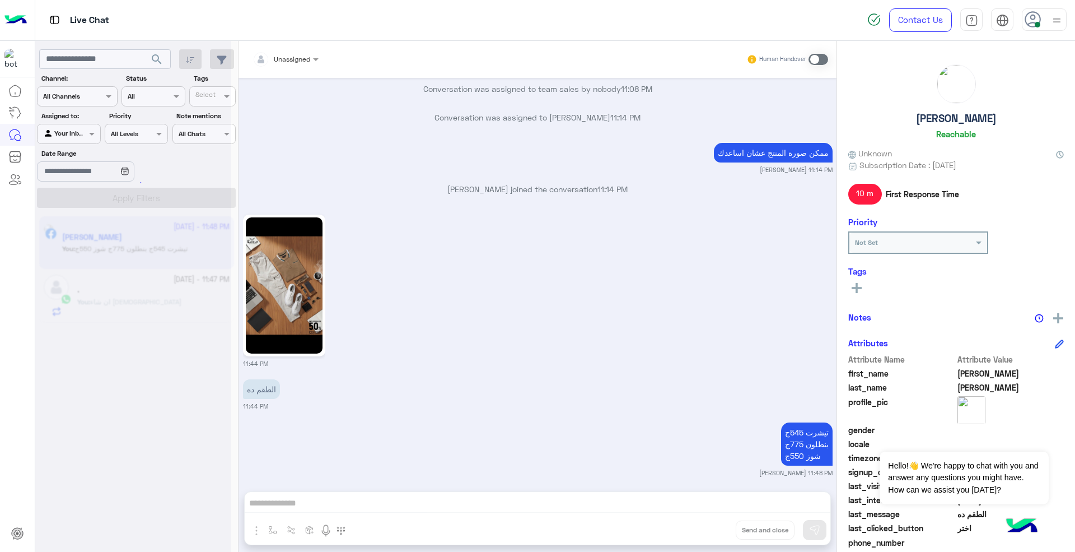
scroll to position [782, 0]
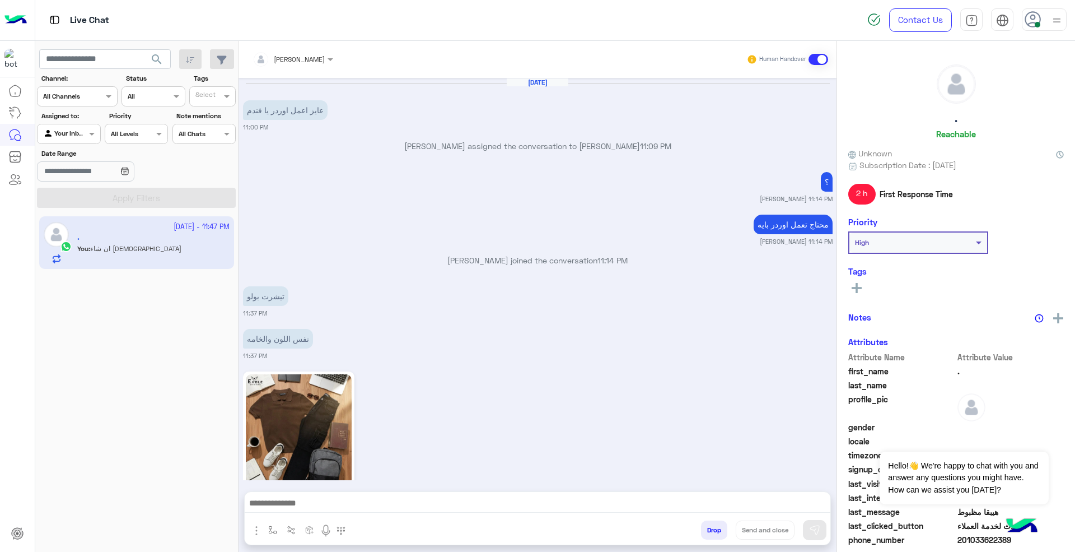
scroll to position [567, 0]
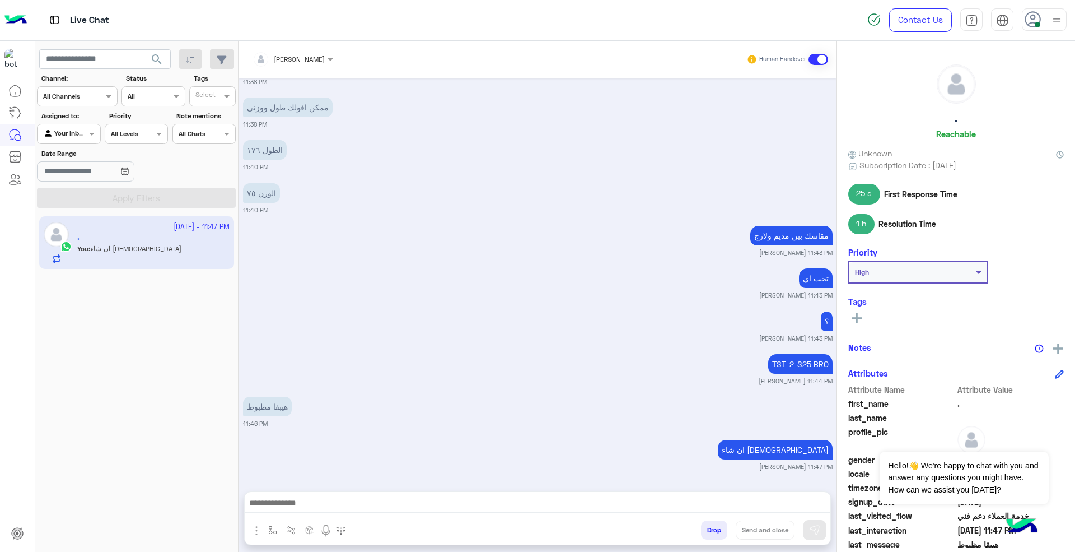
click at [715, 540] on div "Drop Send and close" at bounding box center [592, 532] width 477 height 25
click at [711, 531] on button "Drop" at bounding box center [714, 529] width 26 height 19
click at [711, 529] on div "Unassigned Human Handover [DATE] عايز اعمل اوردر يا فندم 11:00 PM [PERSON_NAME]…" at bounding box center [538, 298] width 598 height 515
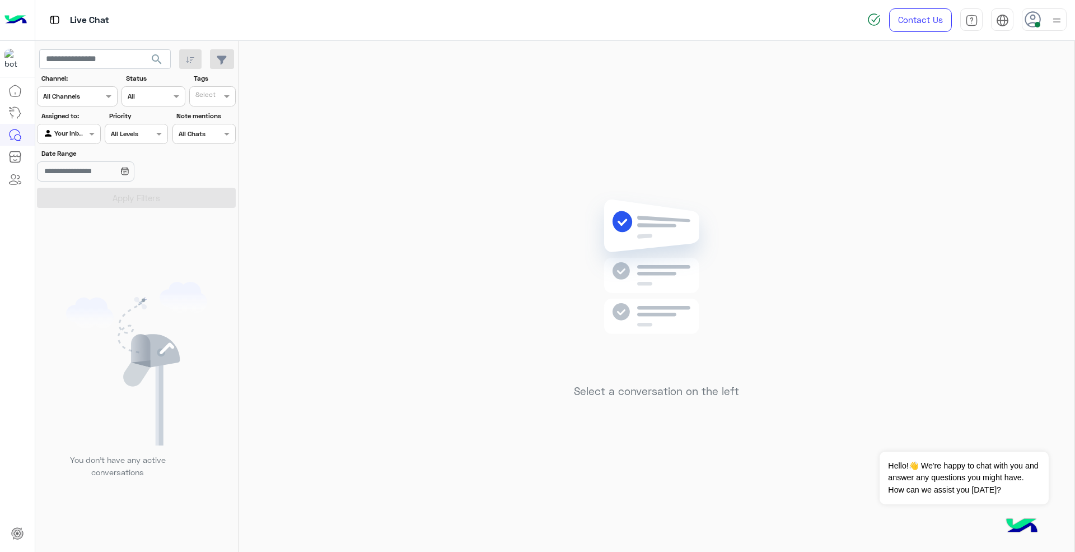
click at [1040, 24] on span at bounding box center [1038, 25] width 6 height 6
click at [984, 160] on label "Offline" at bounding box center [997, 159] width 122 height 20
click at [977, 251] on link "Sign Out" at bounding box center [967, 248] width 31 height 10
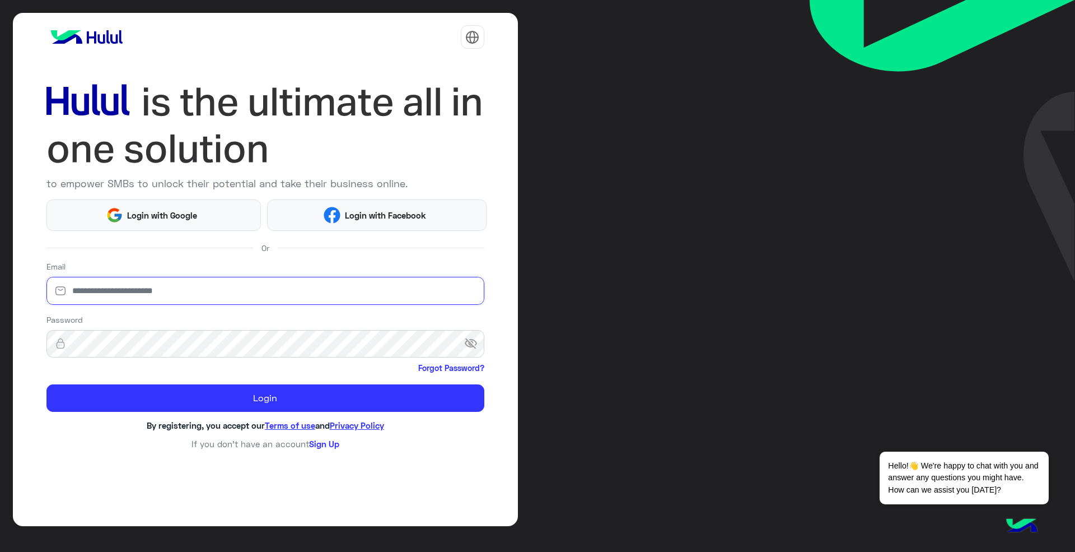
type input "**********"
